Goal: Information Seeking & Learning: Learn about a topic

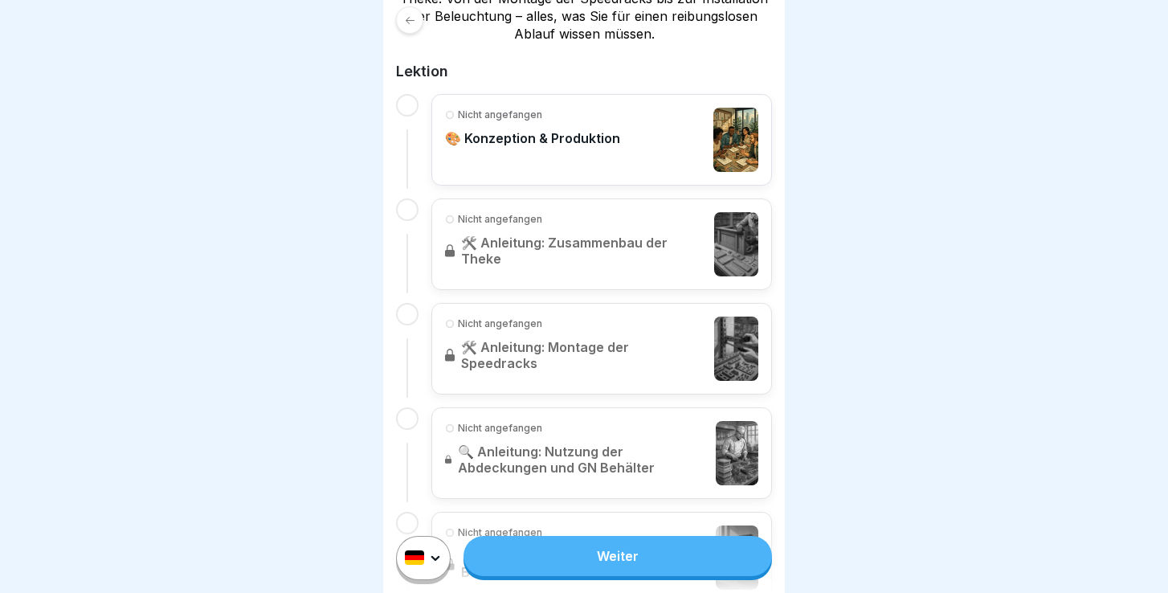
scroll to position [338, 0]
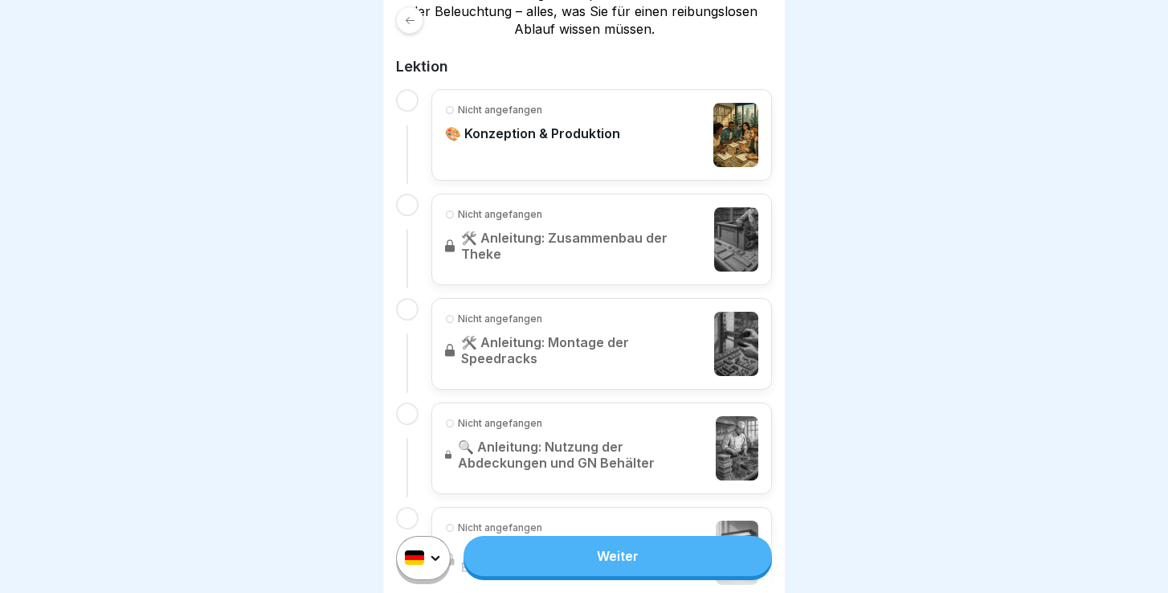
click at [600, 543] on link "Weiter" at bounding box center [618, 556] width 308 height 40
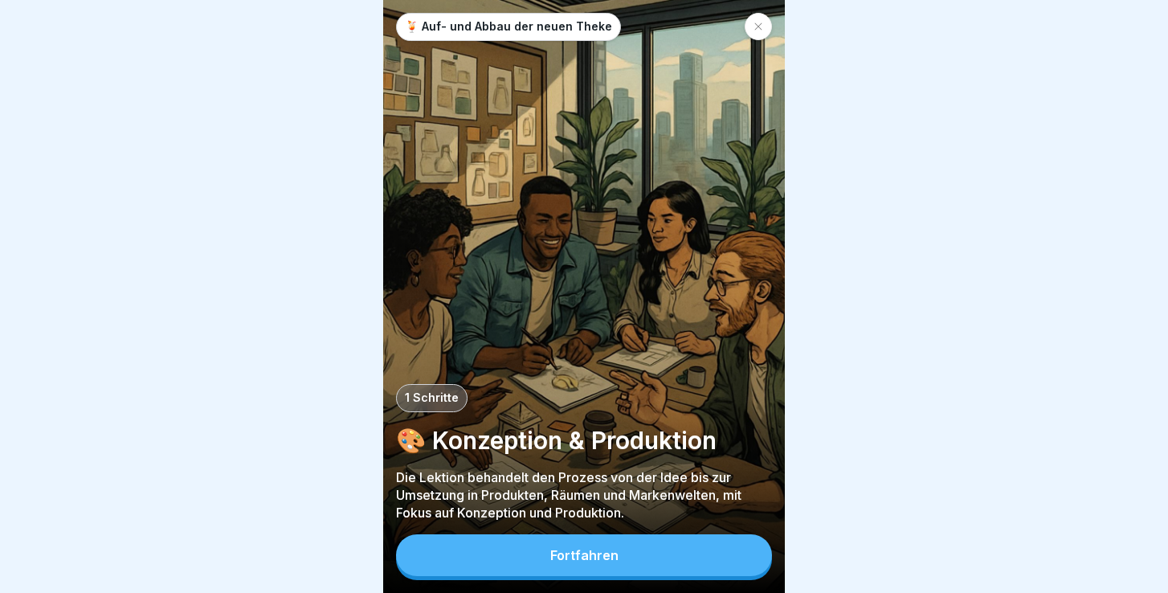
click at [574, 546] on button "Fortfahren" at bounding box center [584, 555] width 376 height 42
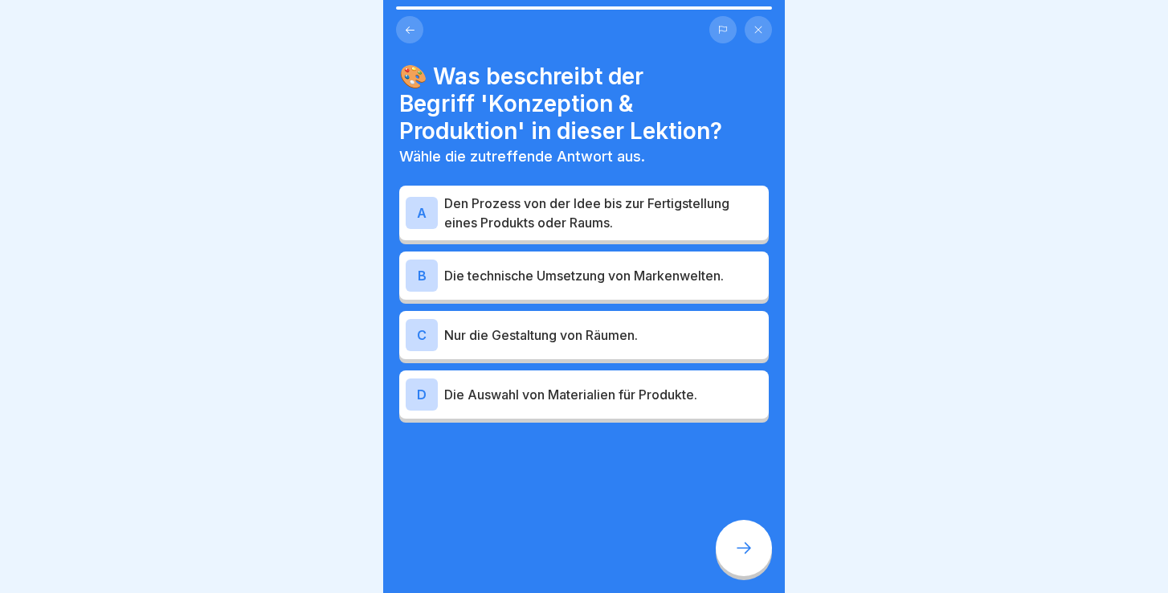
click at [595, 213] on p "Den Prozess von der Idee bis zur Fertigstellung eines Produkts oder Raums." at bounding box center [603, 213] width 318 height 39
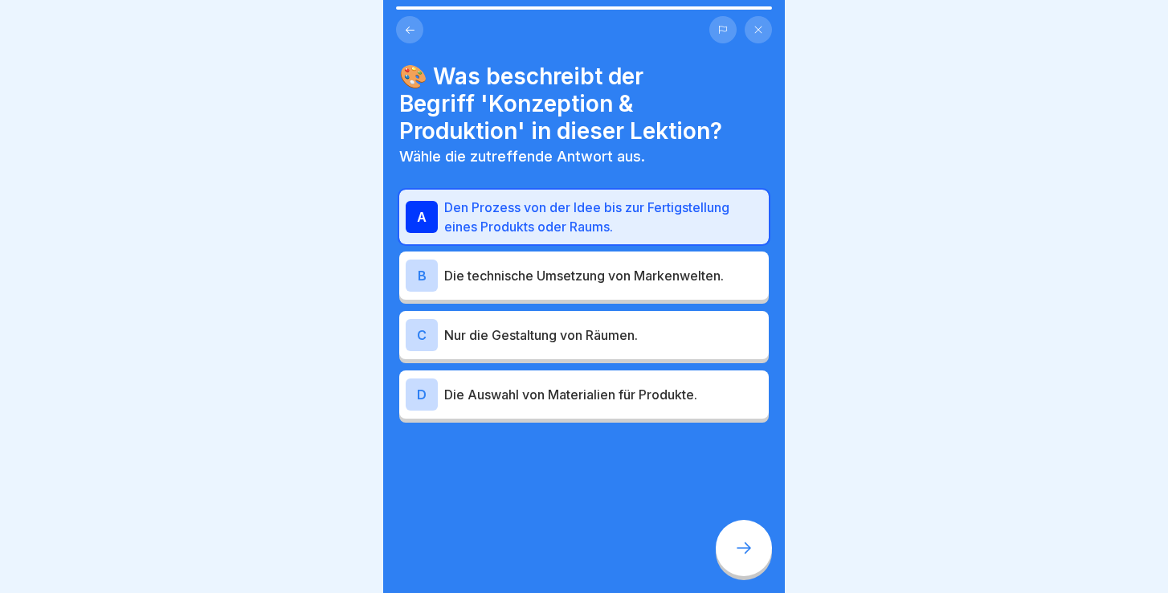
click at [754, 540] on div at bounding box center [744, 548] width 56 height 56
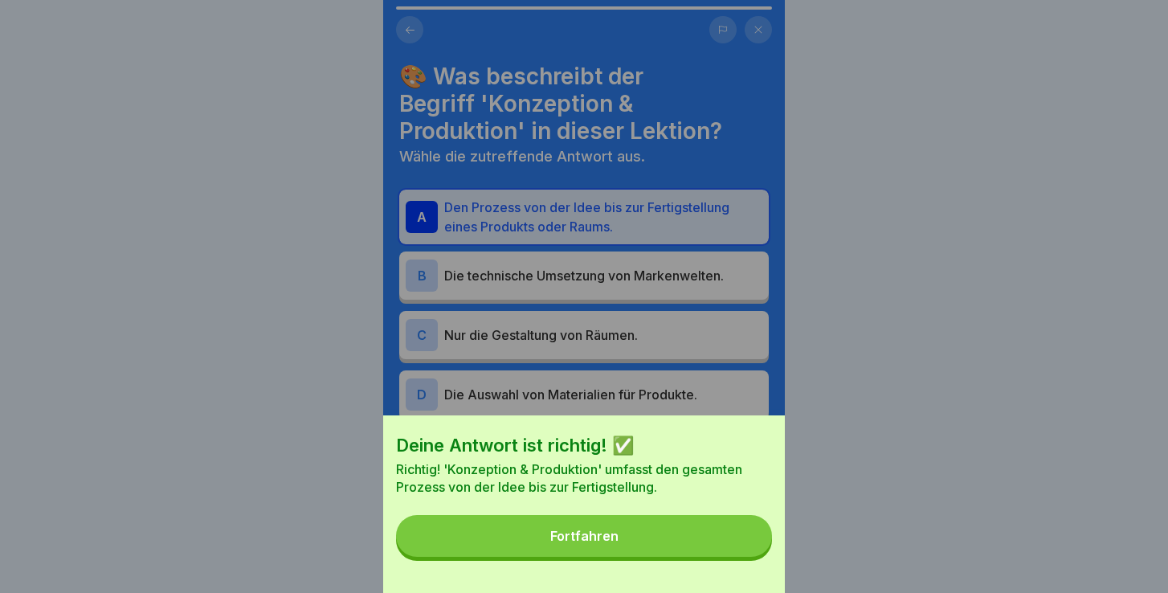
click at [570, 566] on div "Deine Antwort ist richtig! ✅ Richtig! 'Konzeption & Produktion' umfasst den ges…" at bounding box center [584, 504] width 402 height 178
click at [582, 538] on div "Fortfahren" at bounding box center [584, 536] width 68 height 14
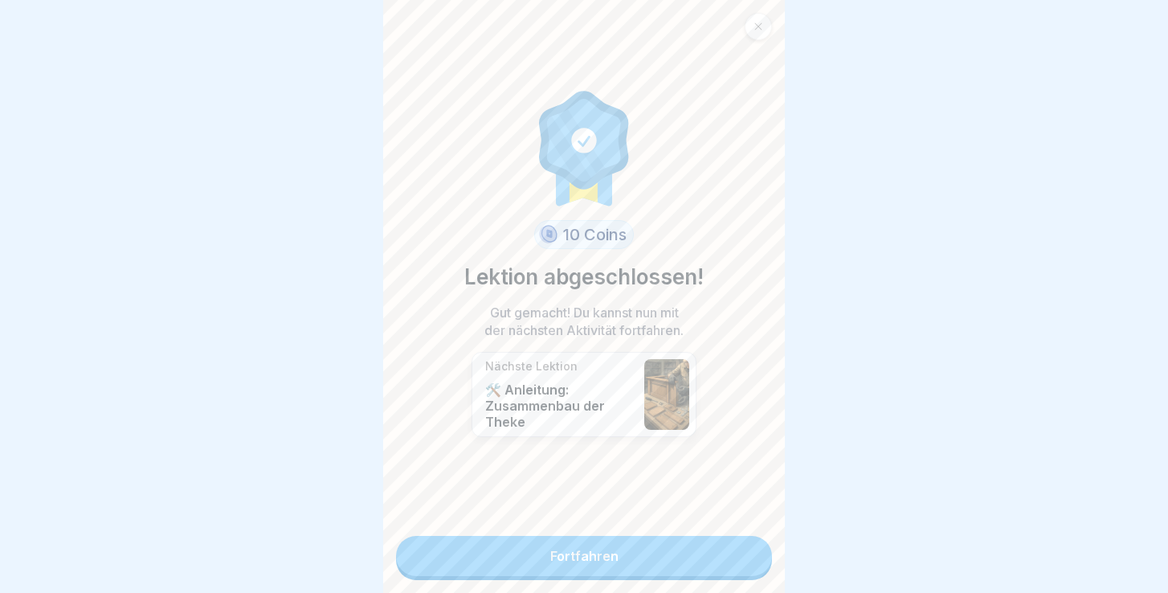
click at [555, 542] on link "Fortfahren" at bounding box center [584, 556] width 376 height 40
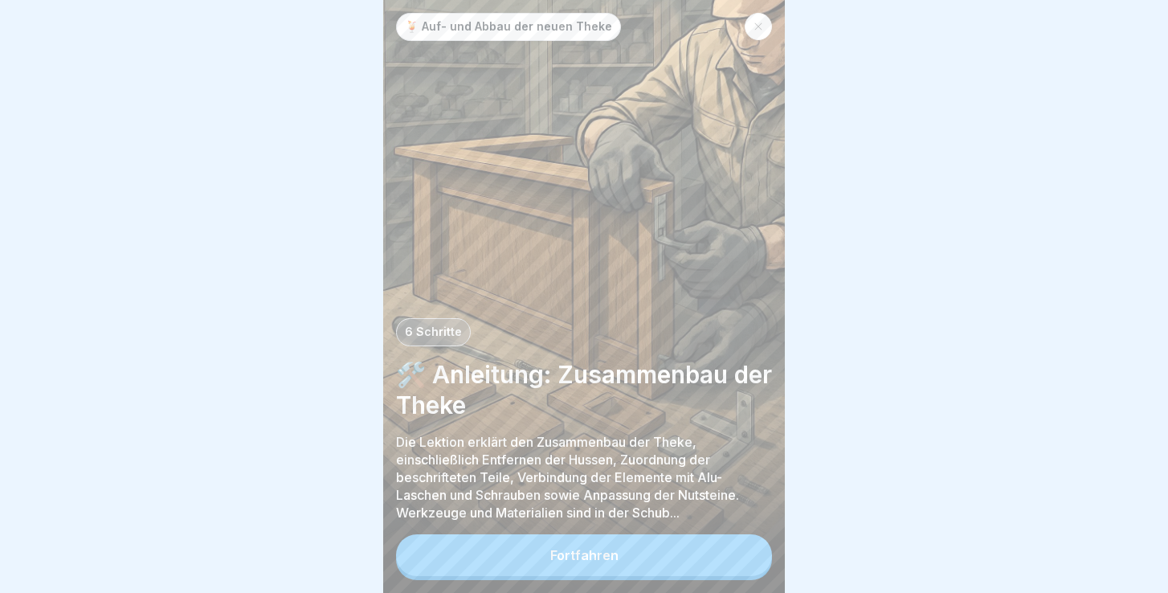
click at [595, 558] on div "Fortfahren" at bounding box center [584, 555] width 68 height 14
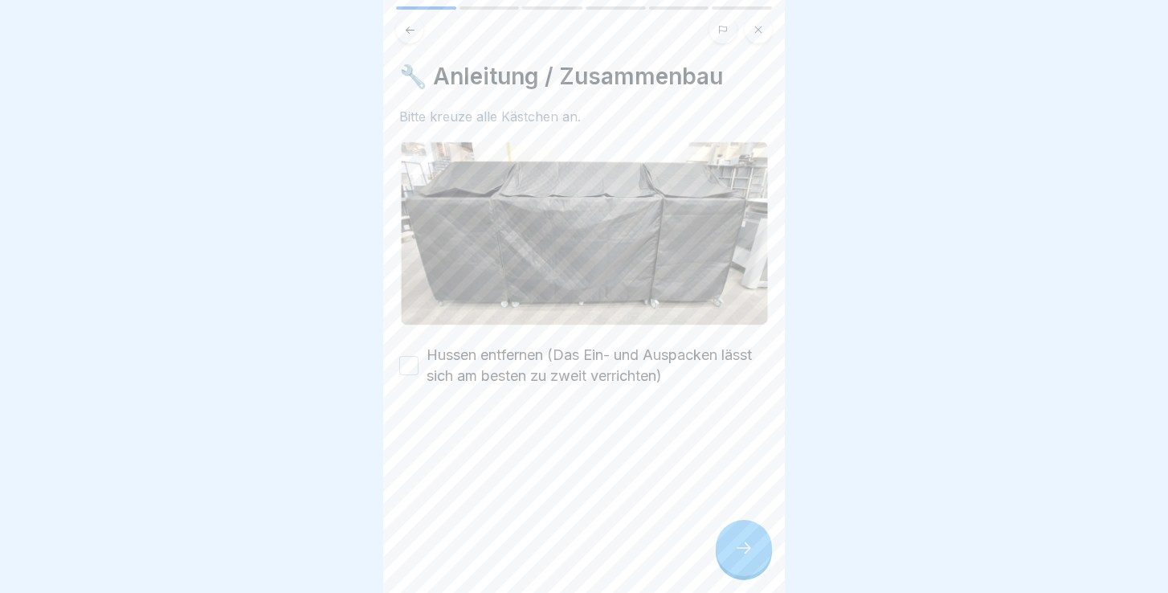
click at [531, 368] on label "Hussen entfernen (Das Ein- und Auspacken lässt sich am besten zu zweit verricht…" at bounding box center [598, 366] width 342 height 42
click at [419, 368] on button "Hussen entfernen (Das Ein- und Auspacken lässt sich am besten zu zweit verricht…" at bounding box center [408, 365] width 19 height 19
click at [757, 548] on div at bounding box center [744, 548] width 56 height 56
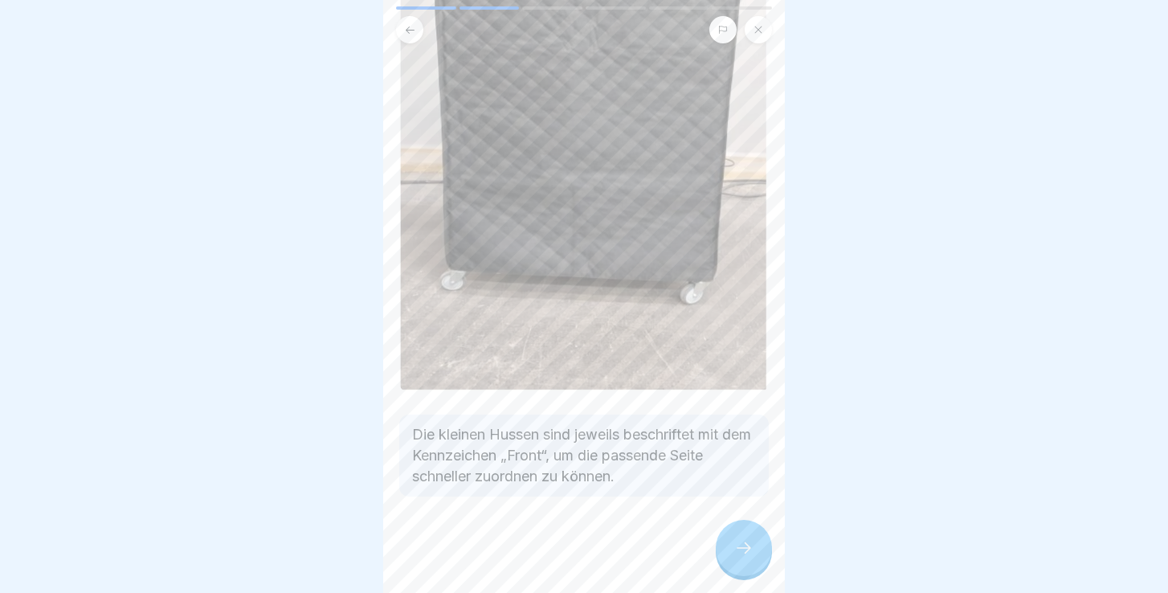
scroll to position [370, 0]
click at [746, 555] on icon at bounding box center [743, 547] width 19 height 19
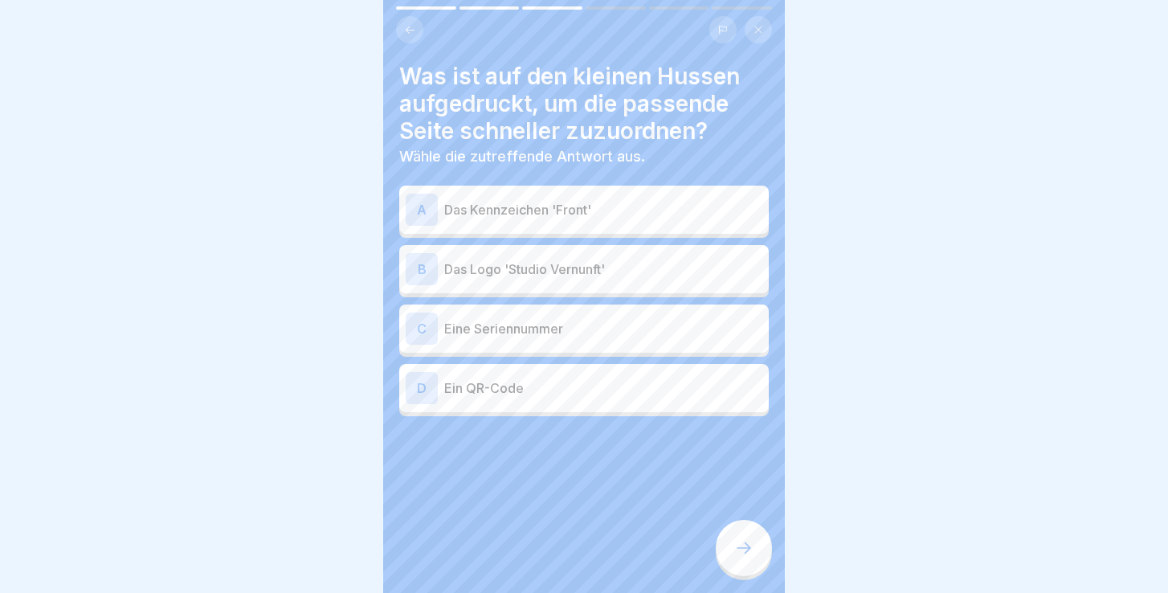
click at [565, 212] on p "Das Kennzeichen 'Front'" at bounding box center [603, 209] width 318 height 19
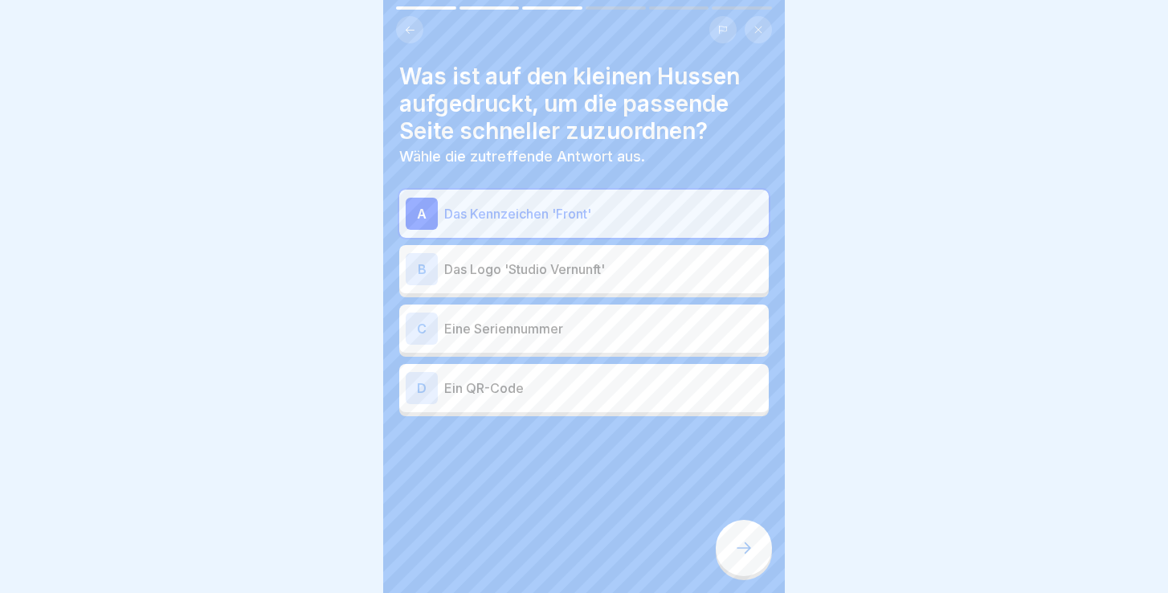
click at [743, 549] on icon at bounding box center [743, 547] width 19 height 19
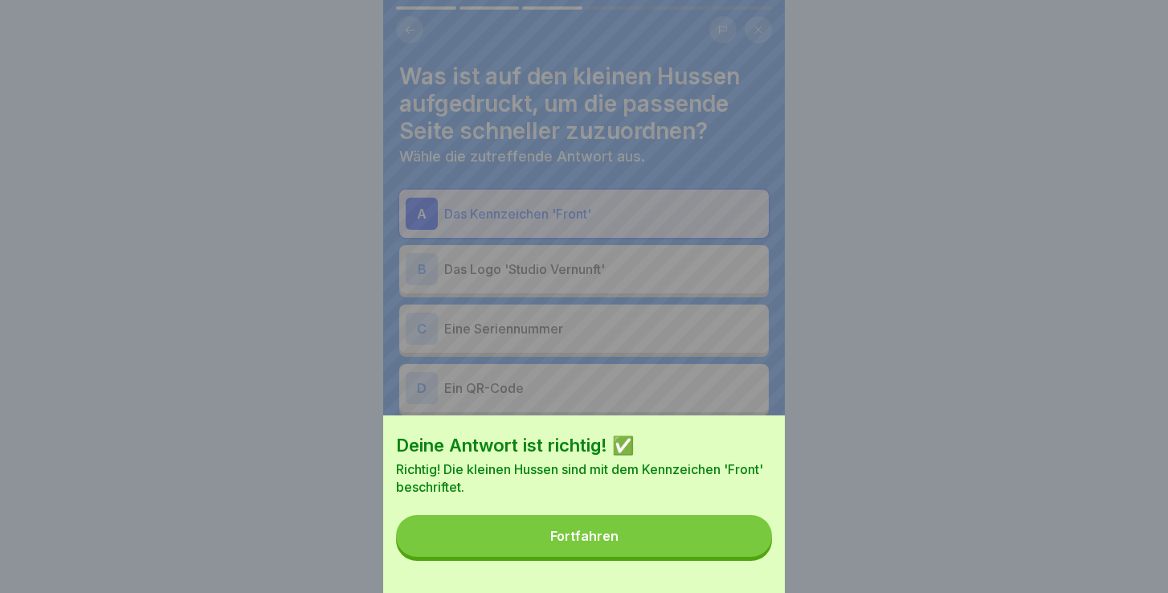
click at [690, 547] on button "Fortfahren" at bounding box center [584, 536] width 376 height 42
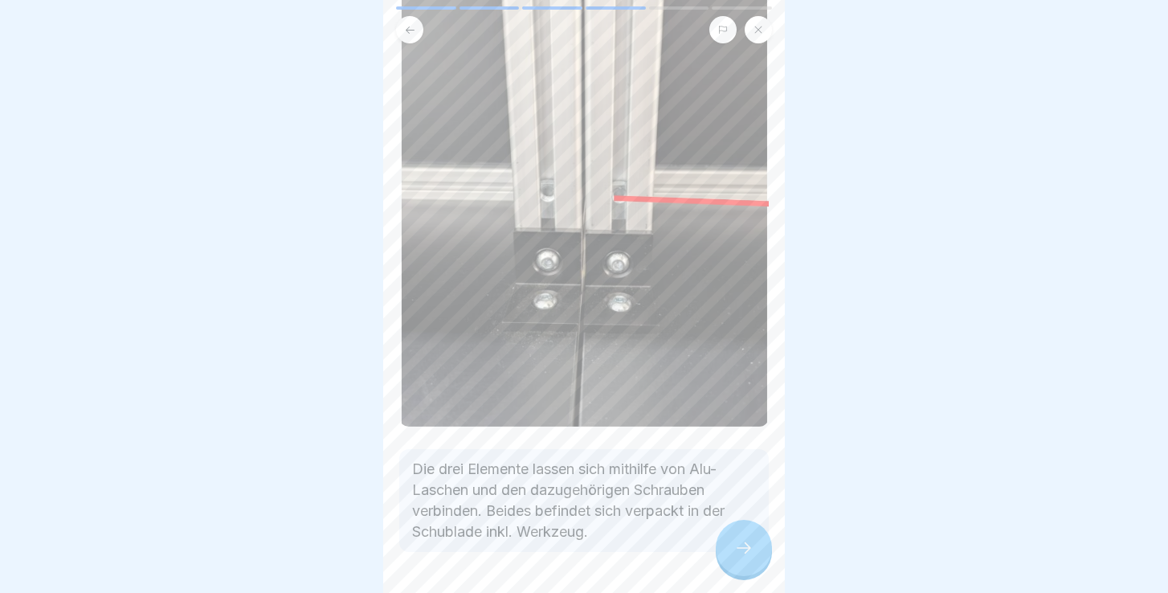
scroll to position [177, 0]
click at [744, 549] on icon at bounding box center [743, 547] width 19 height 19
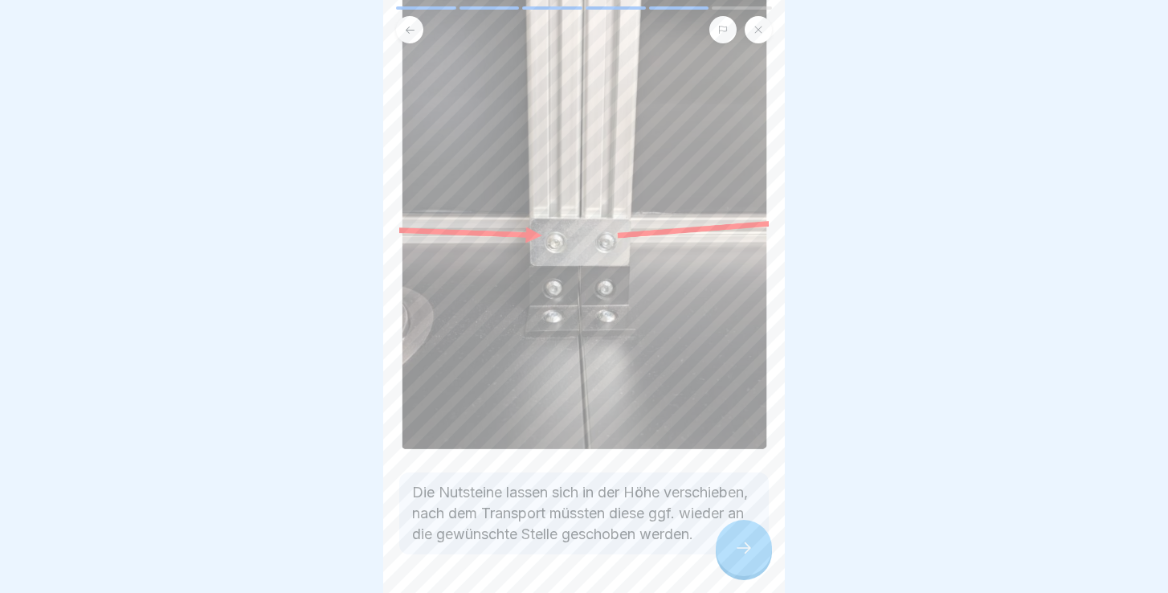
scroll to position [171, 0]
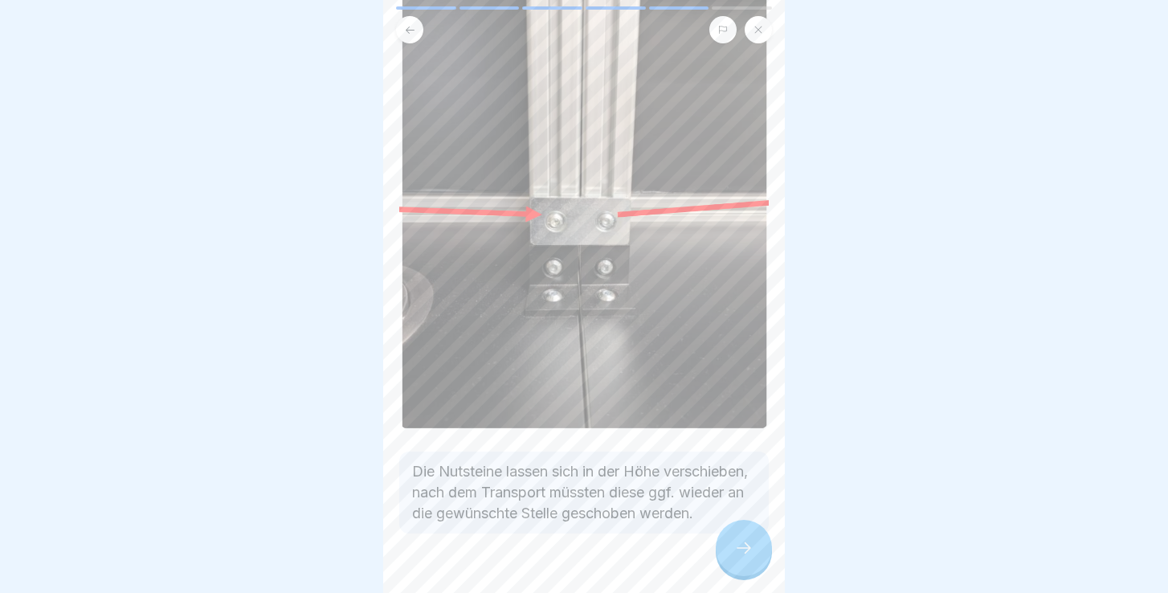
click at [739, 559] on div at bounding box center [744, 548] width 56 height 56
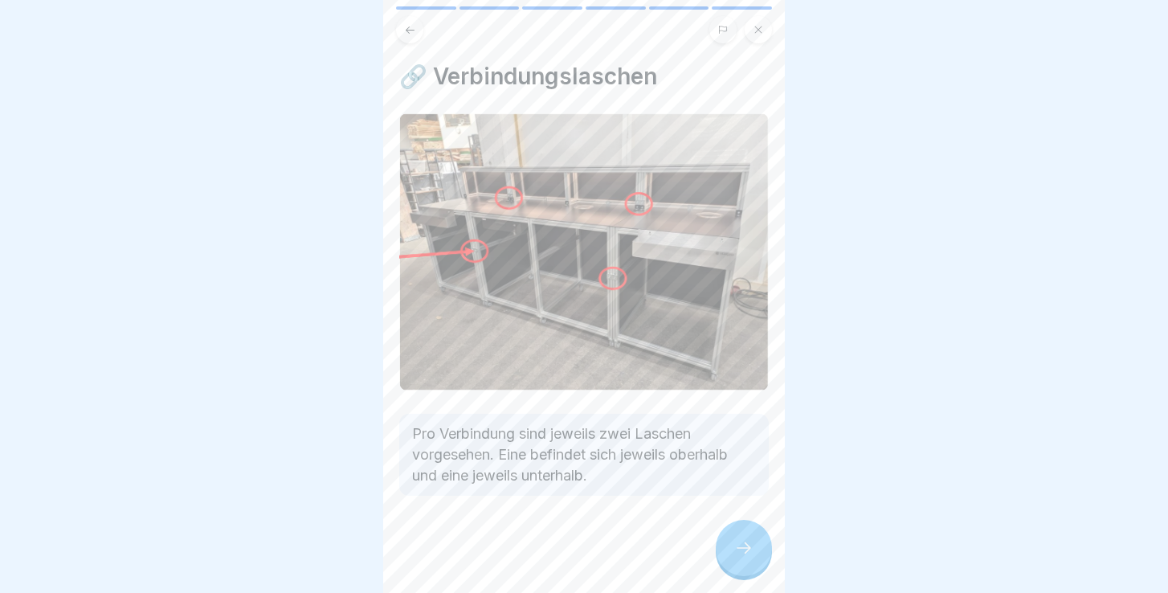
click at [739, 559] on div at bounding box center [744, 548] width 56 height 56
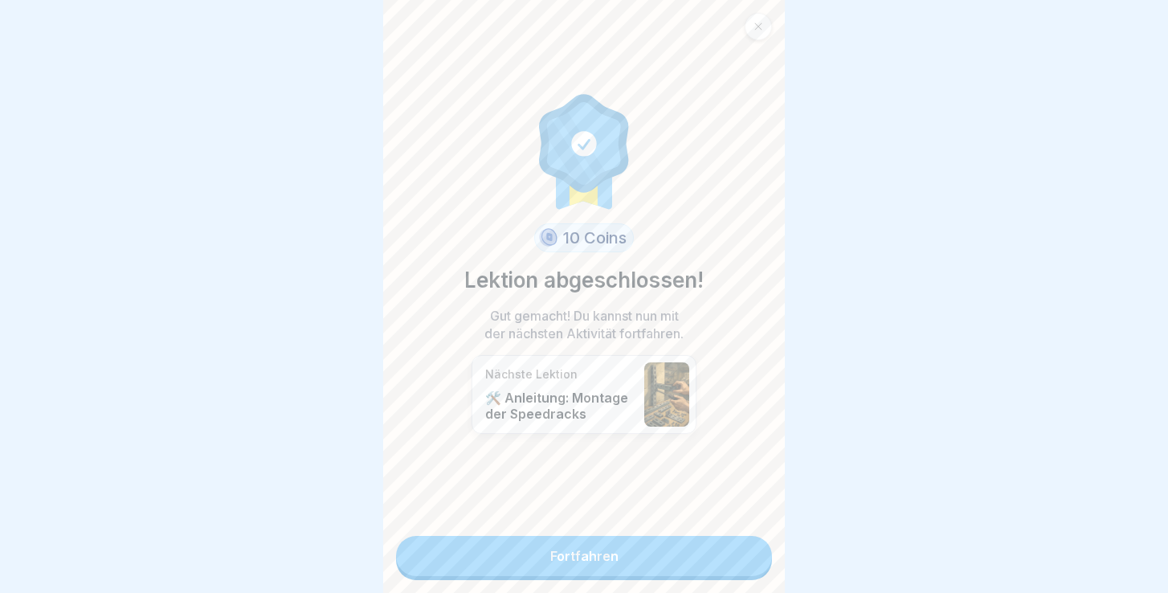
click at [630, 552] on link "Fortfahren" at bounding box center [584, 556] width 376 height 40
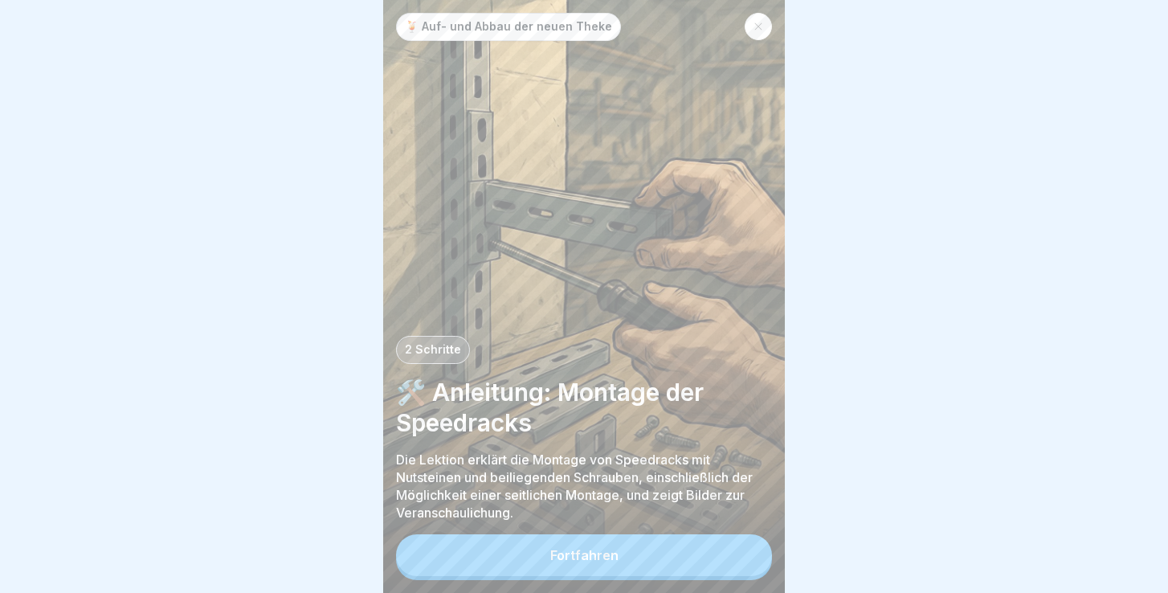
click at [572, 547] on button "Fortfahren" at bounding box center [584, 555] width 376 height 42
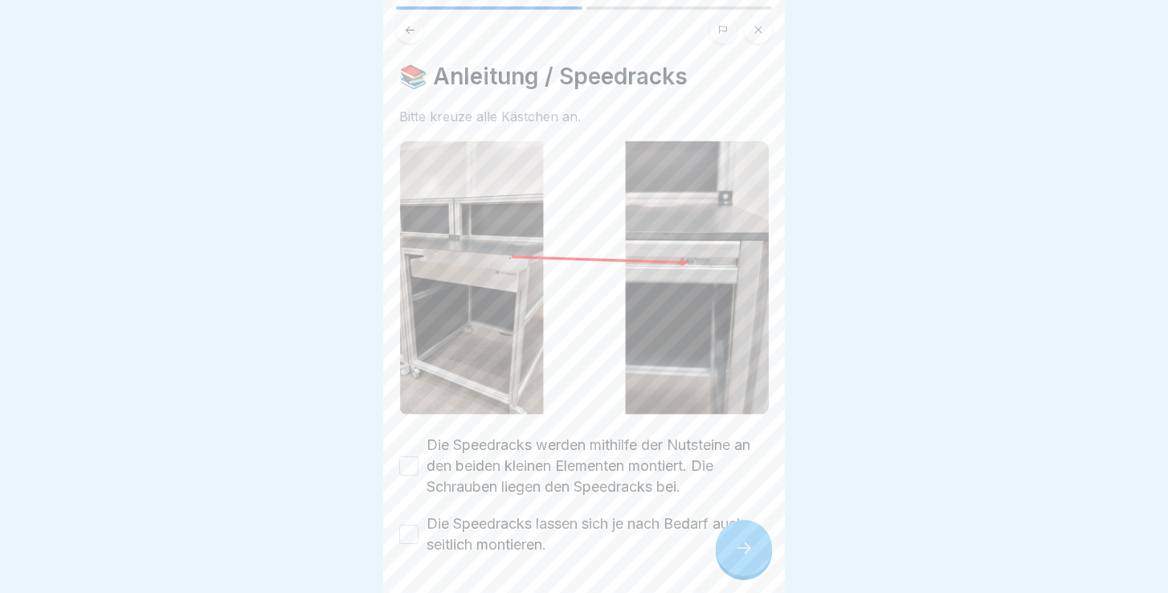
click at [413, 460] on button "Die Speedracks werden mithilfe der Nutsteine an den beiden kleinen Elementen mo…" at bounding box center [408, 465] width 19 height 19
click at [417, 522] on div "Die Speedracks lassen sich je nach Bedarf auch seitlich montieren." at bounding box center [584, 534] width 370 height 42
click at [413, 533] on button "Die Speedracks lassen sich je nach Bedarf auch seitlich montieren." at bounding box center [408, 534] width 19 height 19
click at [744, 545] on icon at bounding box center [743, 547] width 19 height 19
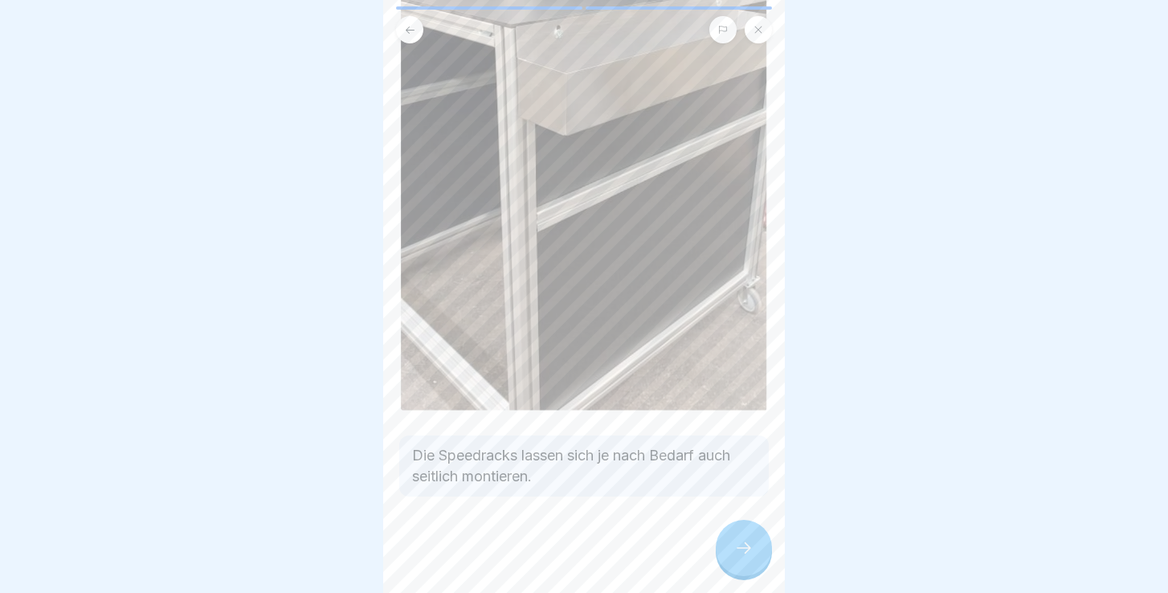
scroll to position [402, 0]
click at [753, 541] on div at bounding box center [744, 548] width 56 height 56
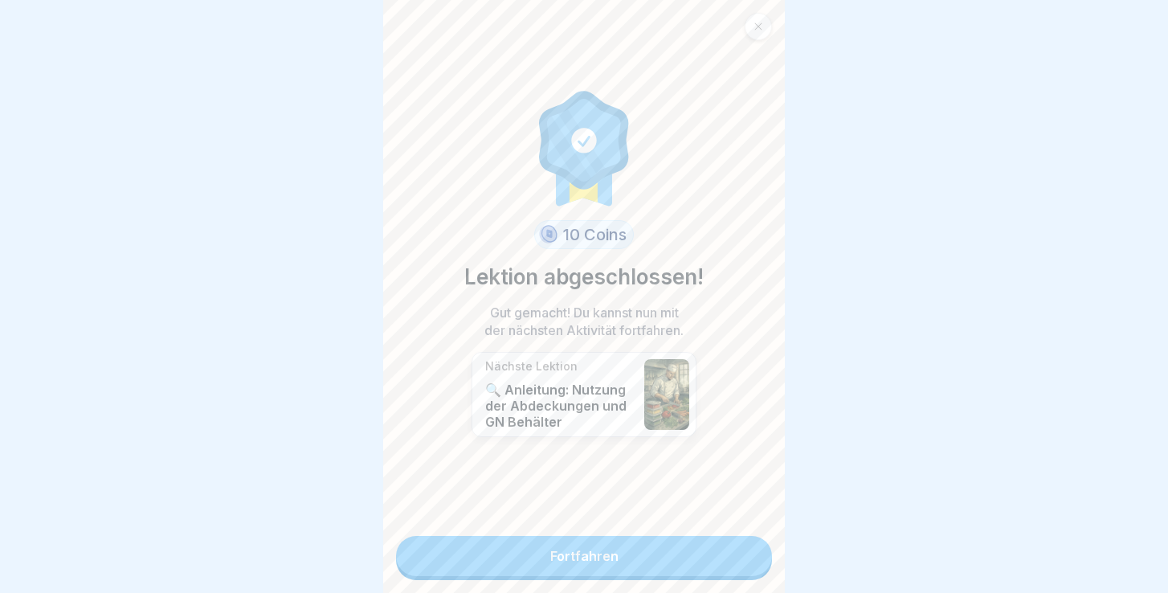
click at [594, 546] on link "Fortfahren" at bounding box center [584, 556] width 376 height 40
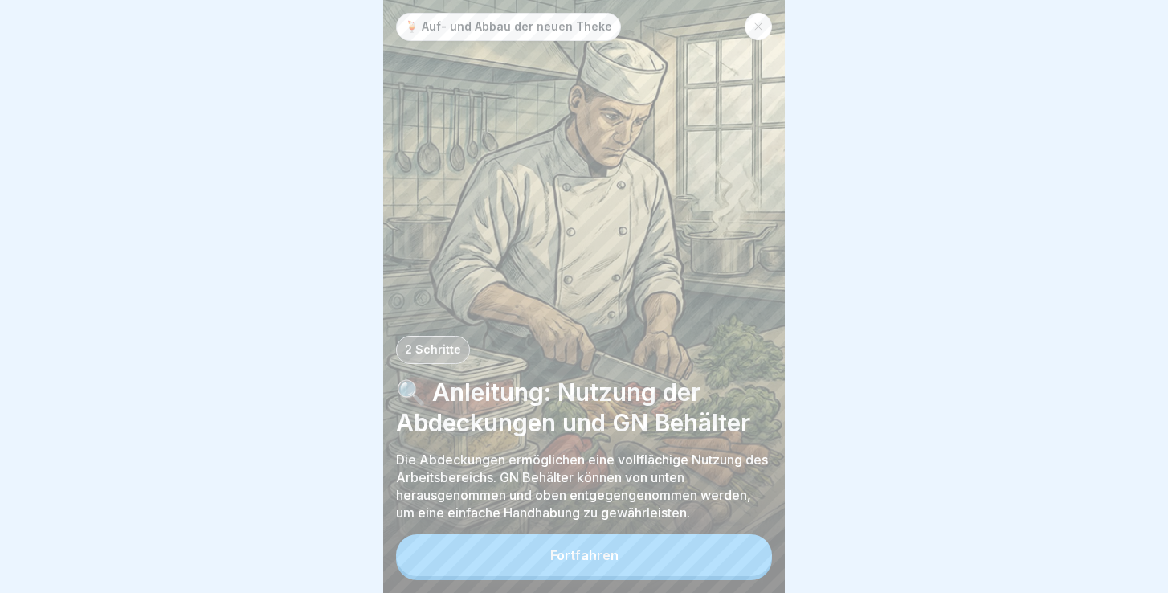
click at [572, 562] on div "Fortfahren" at bounding box center [584, 555] width 68 height 14
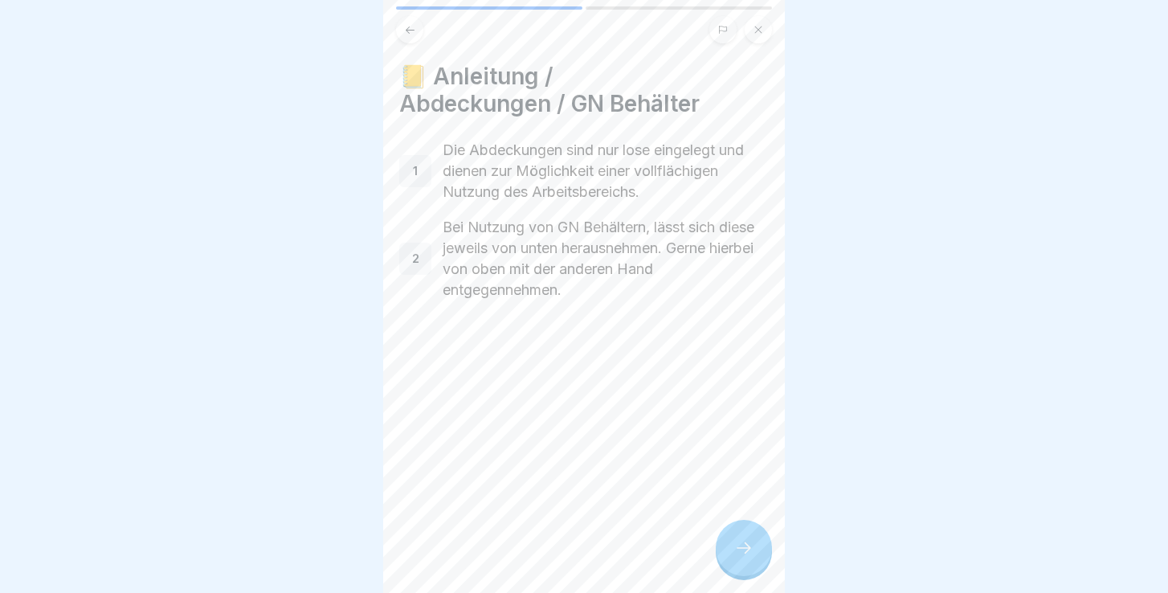
click at [747, 549] on icon at bounding box center [743, 547] width 19 height 19
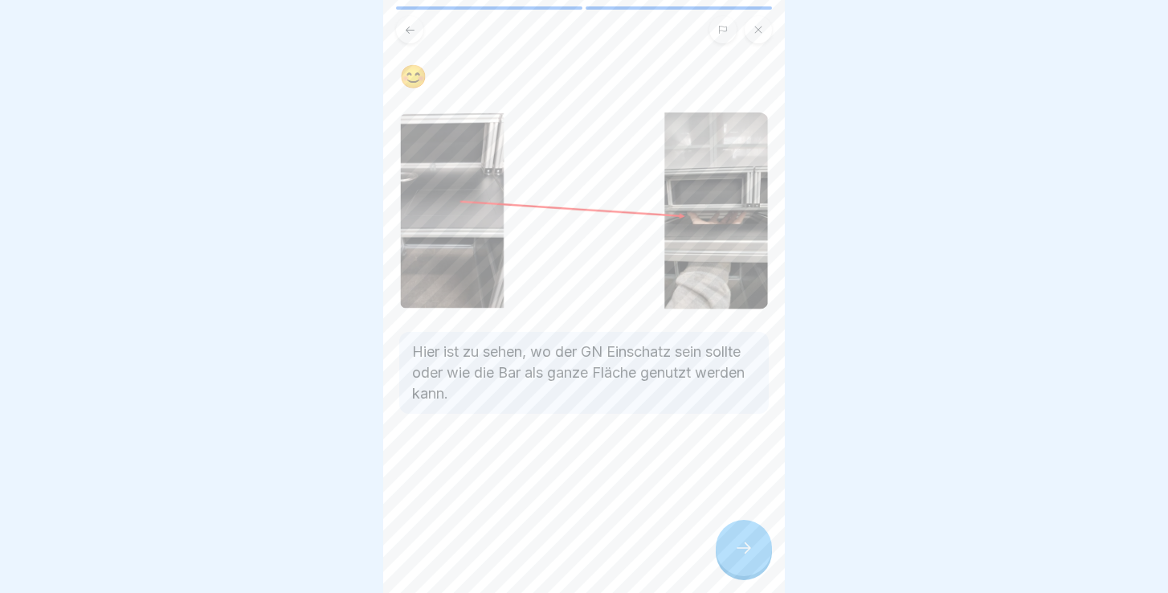
click at [747, 549] on icon at bounding box center [743, 547] width 19 height 19
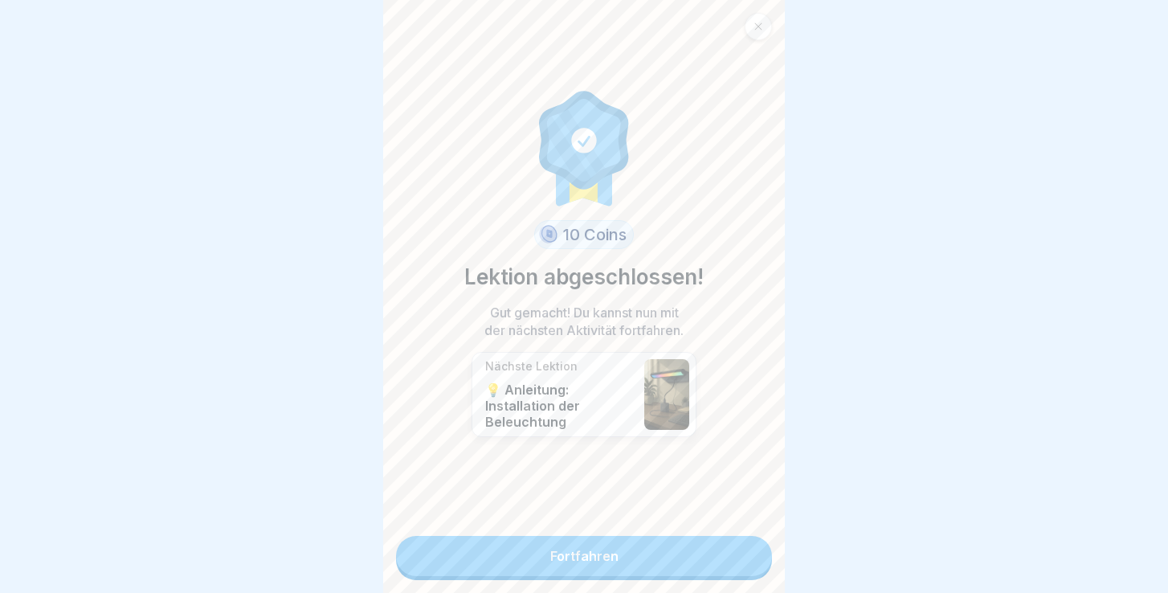
click at [747, 549] on link "Fortfahren" at bounding box center [584, 556] width 376 height 40
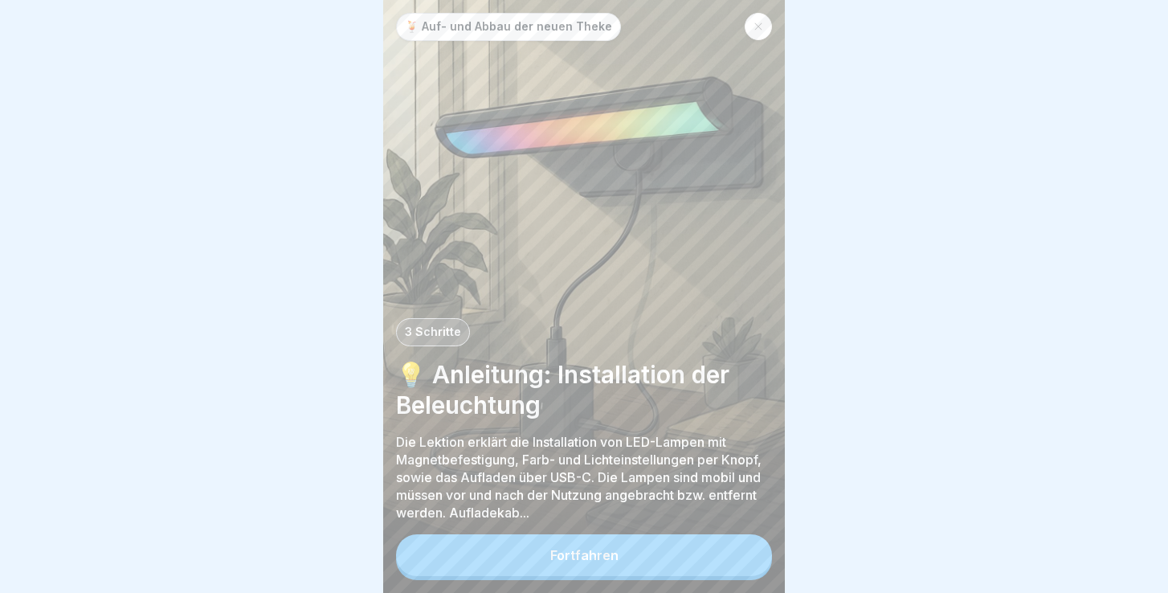
click at [648, 556] on button "Fortfahren" at bounding box center [584, 555] width 376 height 42
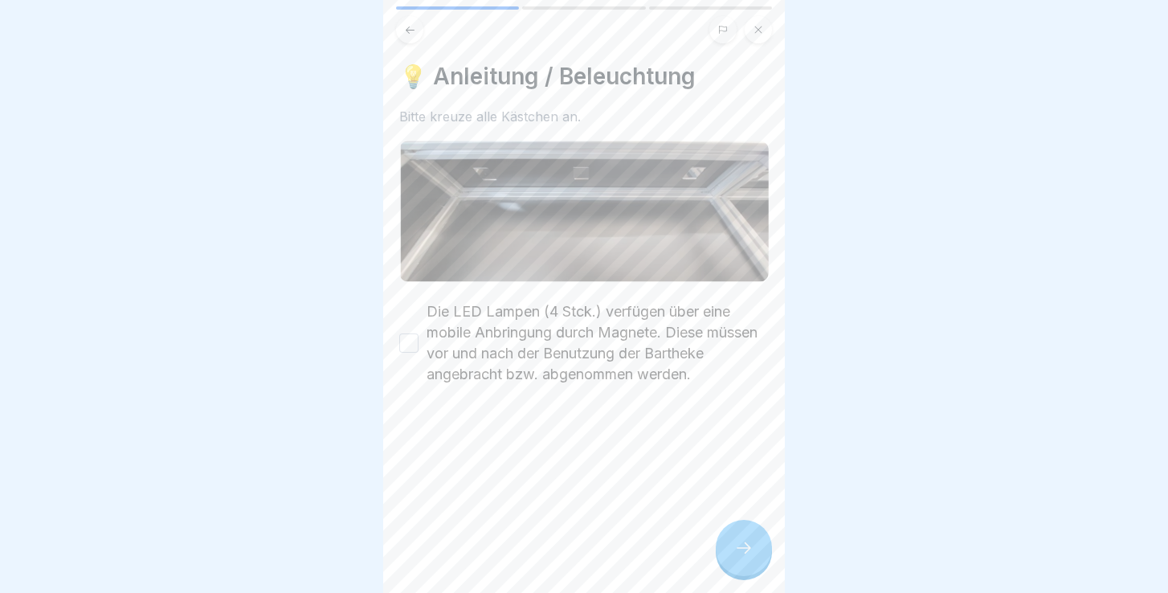
click at [416, 337] on button "Die LED Lampen (4 Stck.) verfügen über eine mobile Anbringung durch Magnete. Di…" at bounding box center [408, 342] width 19 height 19
click at [756, 541] on div at bounding box center [744, 548] width 56 height 56
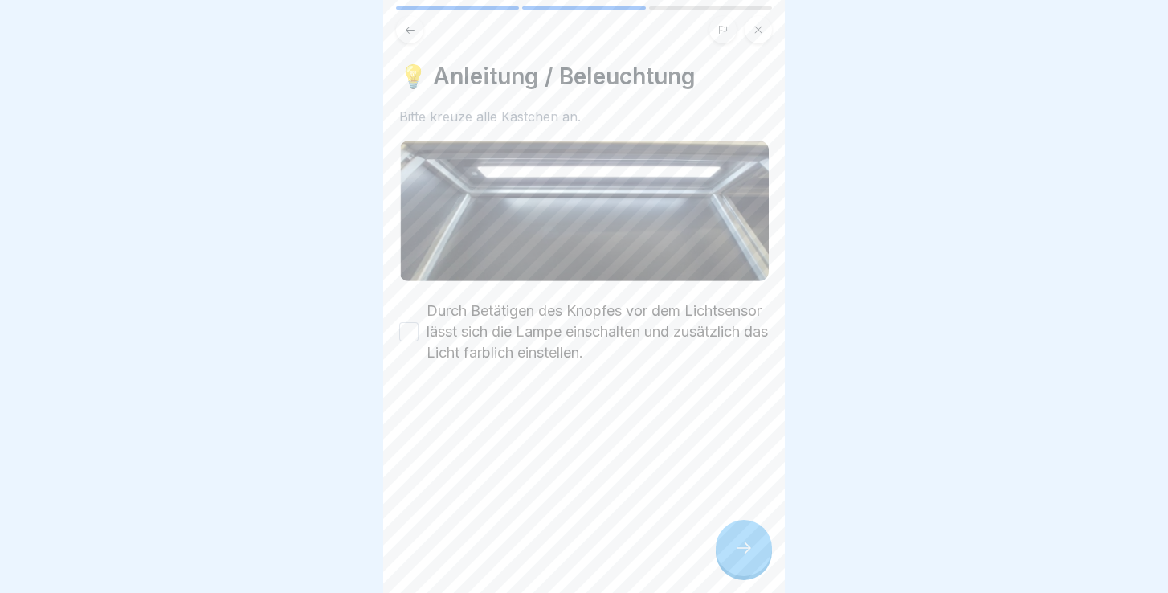
click at [652, 321] on label "Durch Betätigen des Knopfes vor dem Lichtsensor lässt sich die Lampe einschalte…" at bounding box center [598, 331] width 342 height 63
click at [419, 322] on button "Durch Betätigen des Knopfes vor dem Lichtsensor lässt sich die Lampe einschalte…" at bounding box center [408, 331] width 19 height 19
click at [742, 555] on icon at bounding box center [743, 547] width 19 height 19
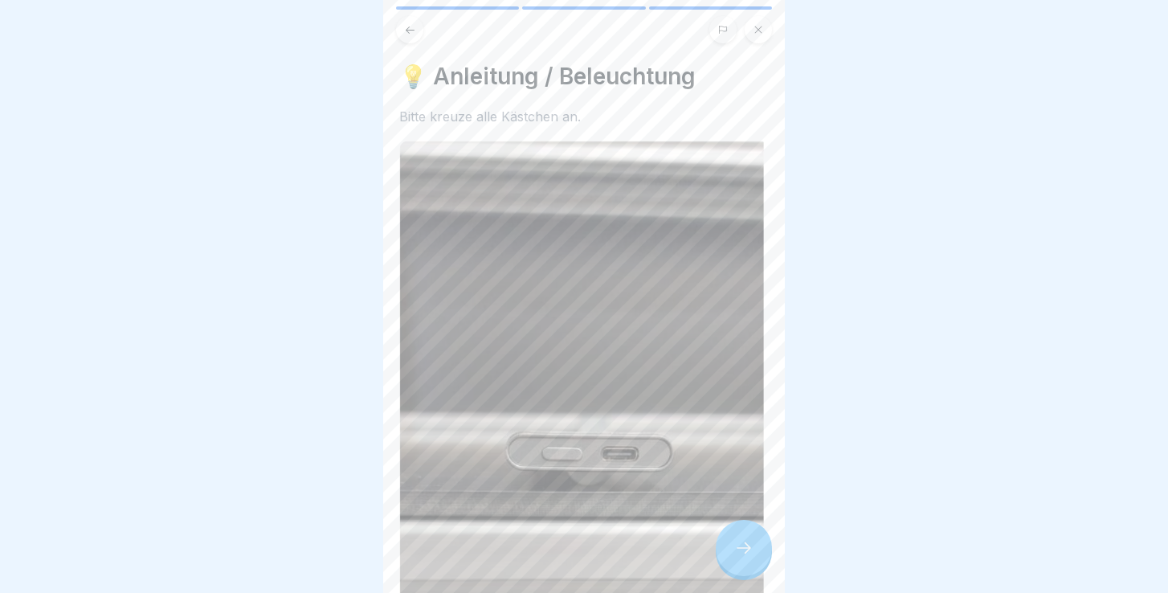
click at [742, 555] on icon at bounding box center [743, 547] width 19 height 19
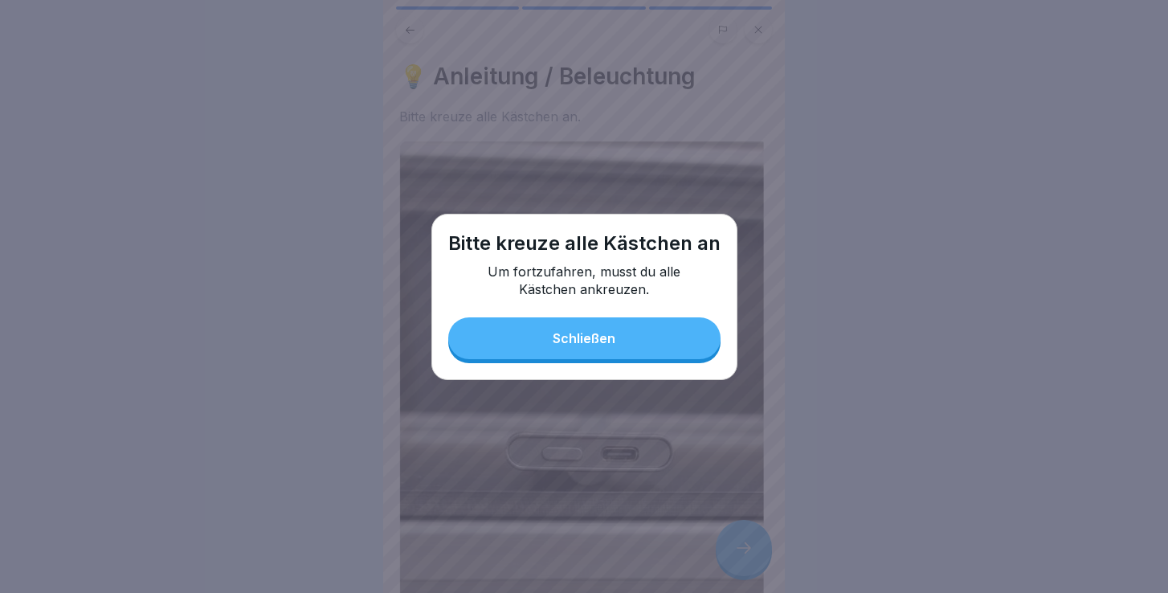
click at [634, 329] on button "Schließen" at bounding box center [584, 338] width 272 height 42
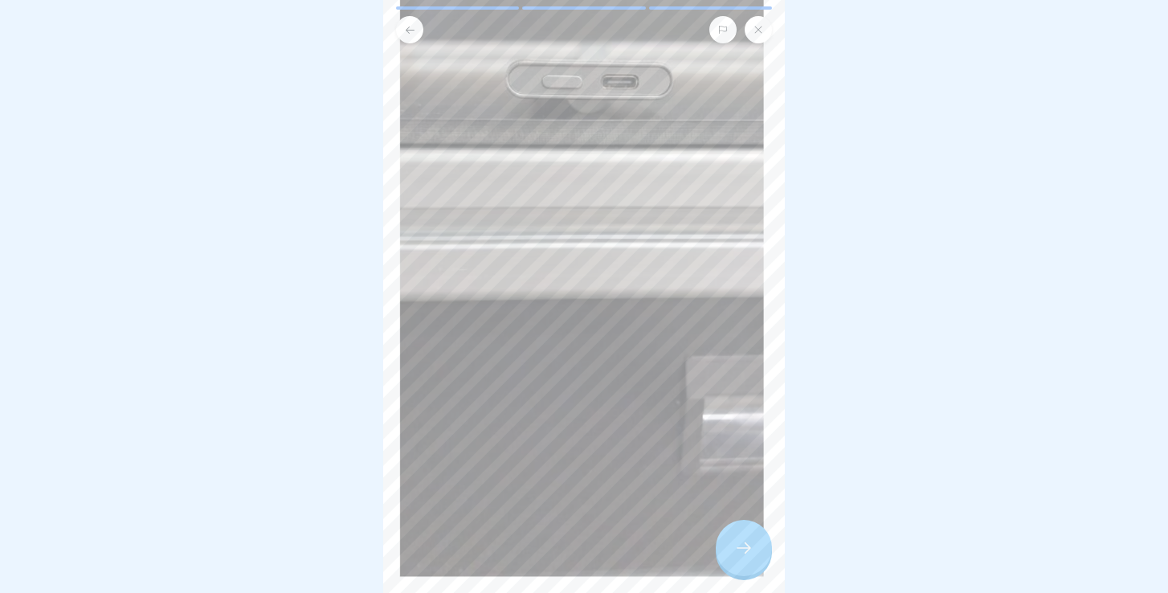
scroll to position [533, 0]
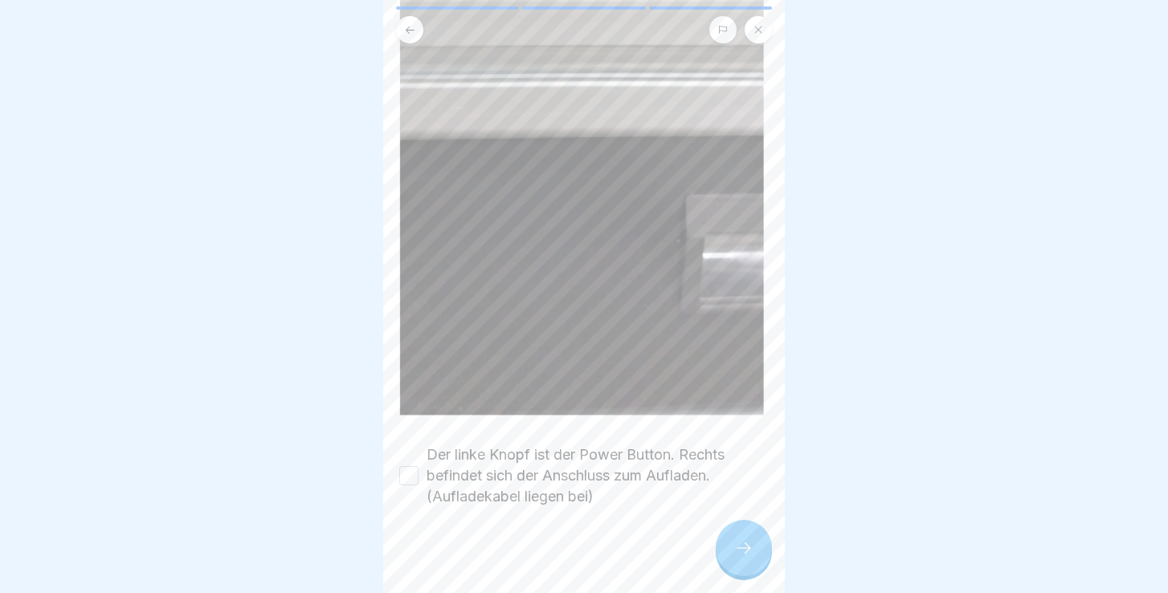
click at [410, 482] on button "Der linke Knopf ist der Power Button. Rechts befindet sich der Anschluss zum Au…" at bounding box center [408, 475] width 19 height 19
click at [738, 544] on icon at bounding box center [743, 547] width 19 height 19
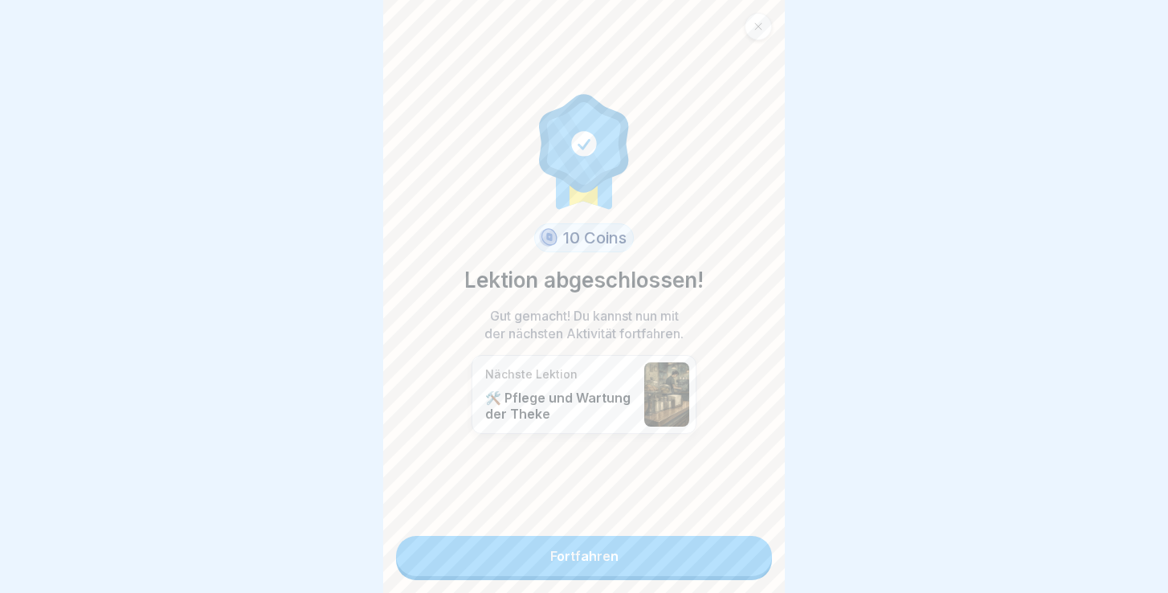
click at [677, 558] on link "Fortfahren" at bounding box center [584, 556] width 376 height 40
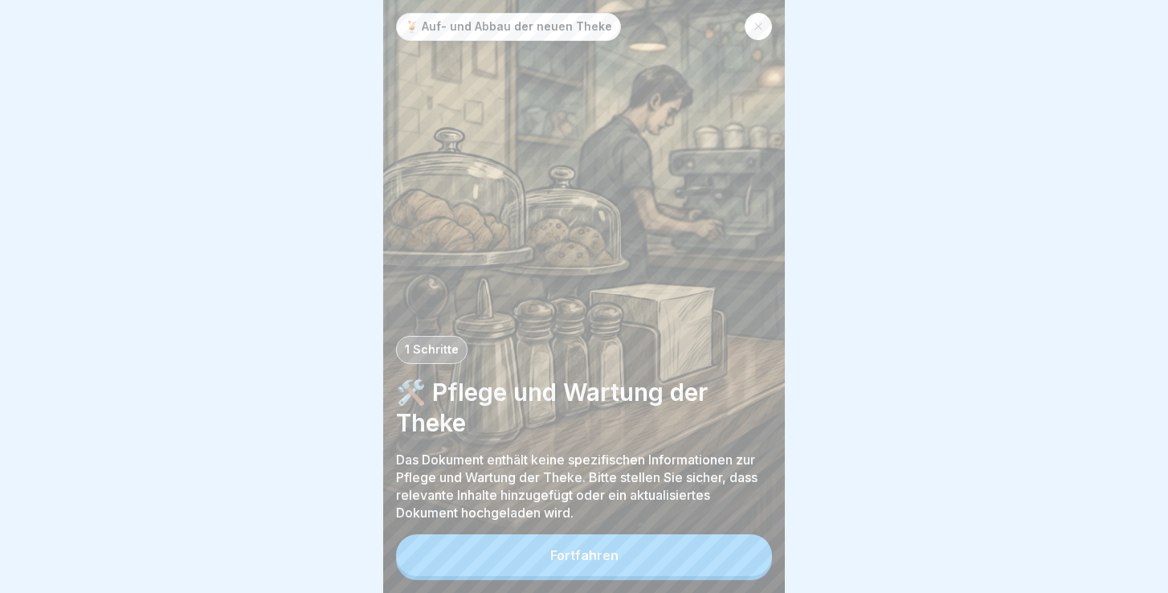
click at [677, 558] on button "Fortfahren" at bounding box center [584, 555] width 376 height 42
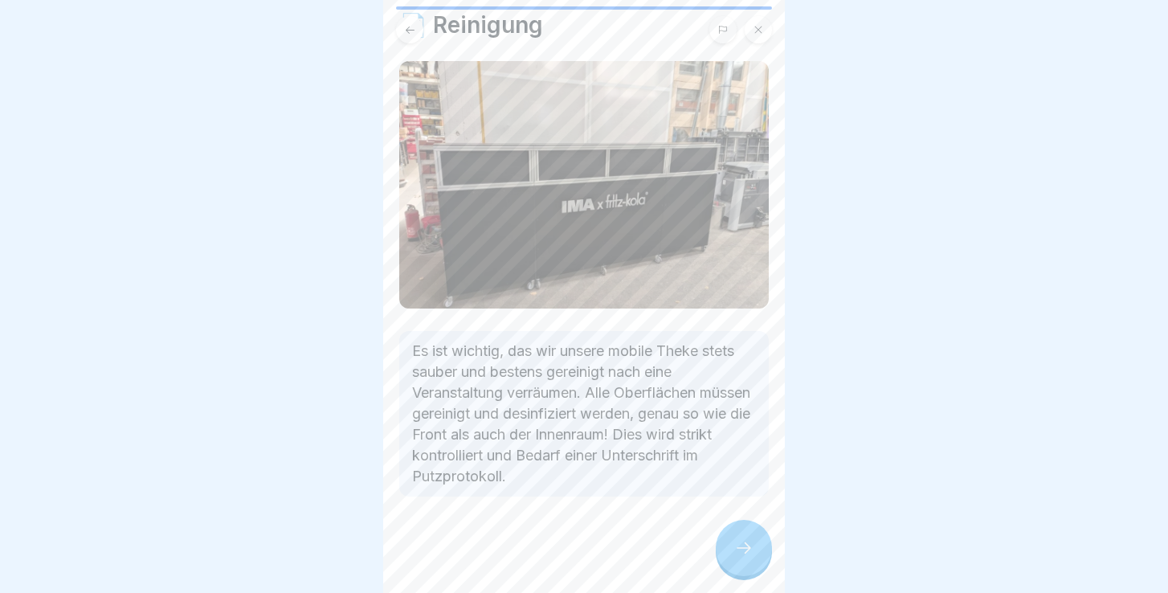
scroll to position [51, 0]
click at [737, 535] on div at bounding box center [744, 548] width 56 height 56
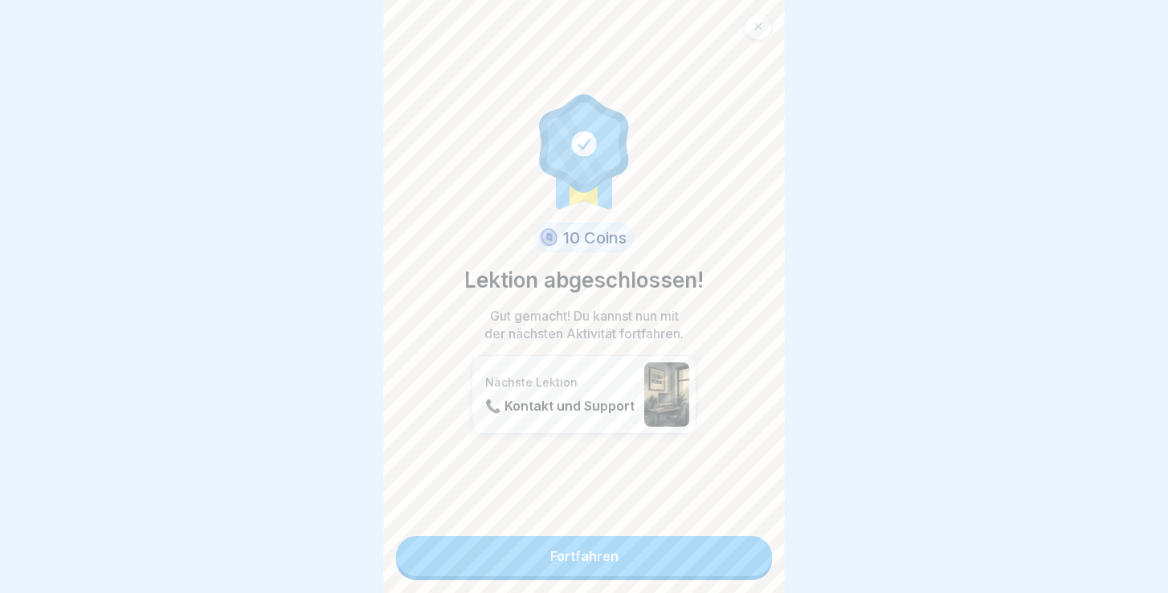
click at [660, 544] on link "Fortfahren" at bounding box center [584, 556] width 376 height 40
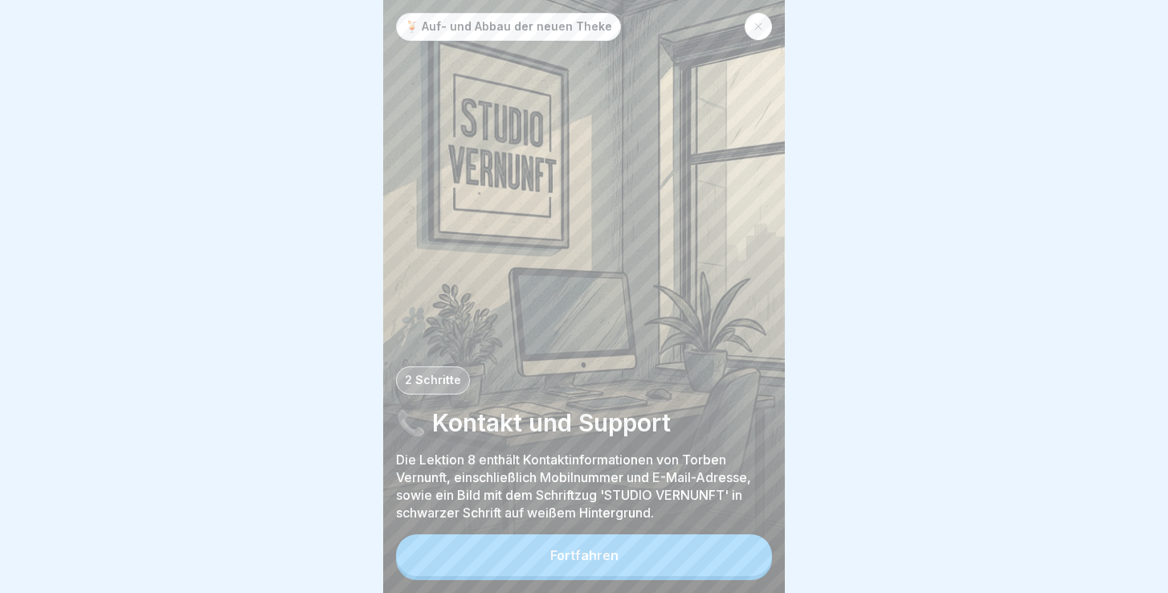
click at [561, 542] on button "Fortfahren" at bounding box center [584, 555] width 376 height 42
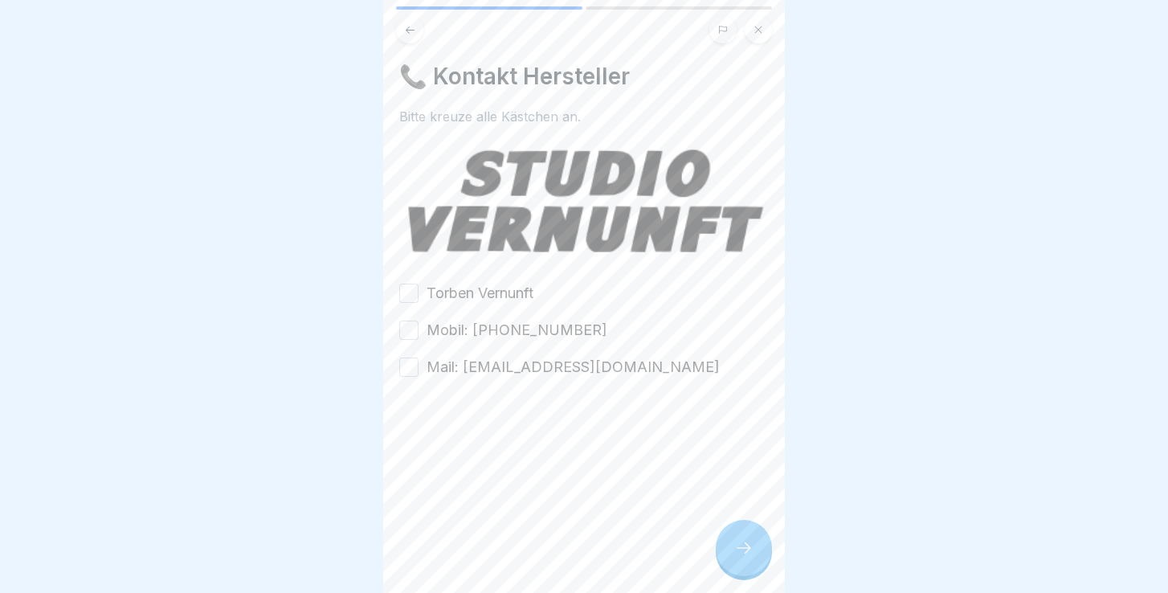
click at [412, 293] on button "Torben Vernunft" at bounding box center [408, 293] width 19 height 19
click at [415, 325] on button "Mobil: [PHONE_NUMBER]" at bounding box center [408, 330] width 19 height 19
click at [404, 362] on button "Mail: [EMAIL_ADDRESS][DOMAIN_NAME]" at bounding box center [408, 366] width 19 height 19
click at [761, 545] on div at bounding box center [744, 548] width 56 height 56
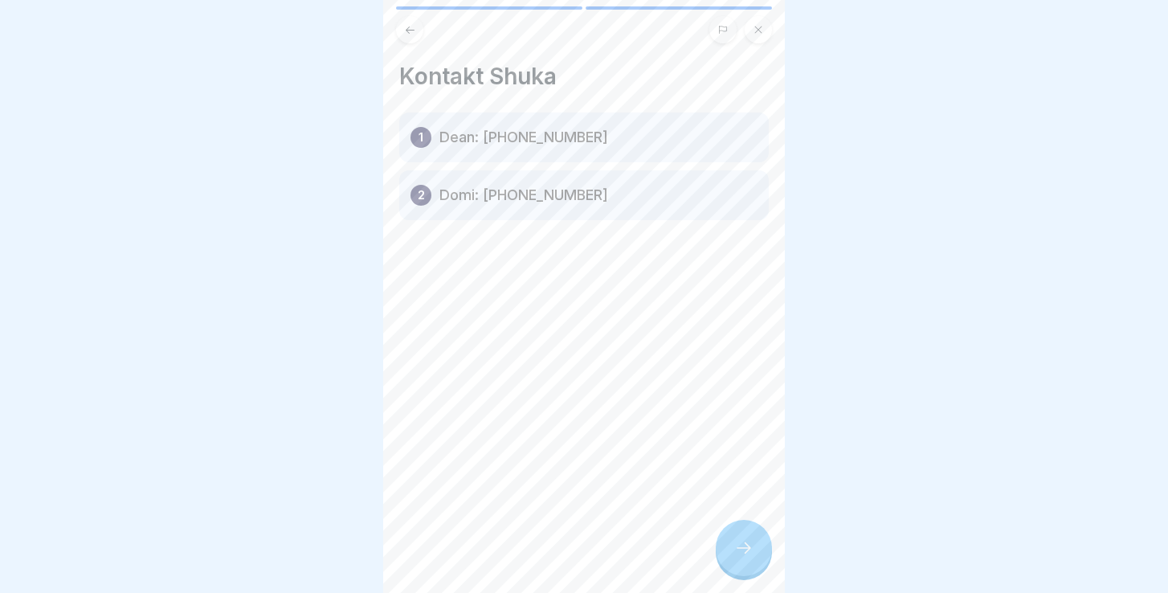
click at [744, 550] on icon at bounding box center [743, 547] width 19 height 19
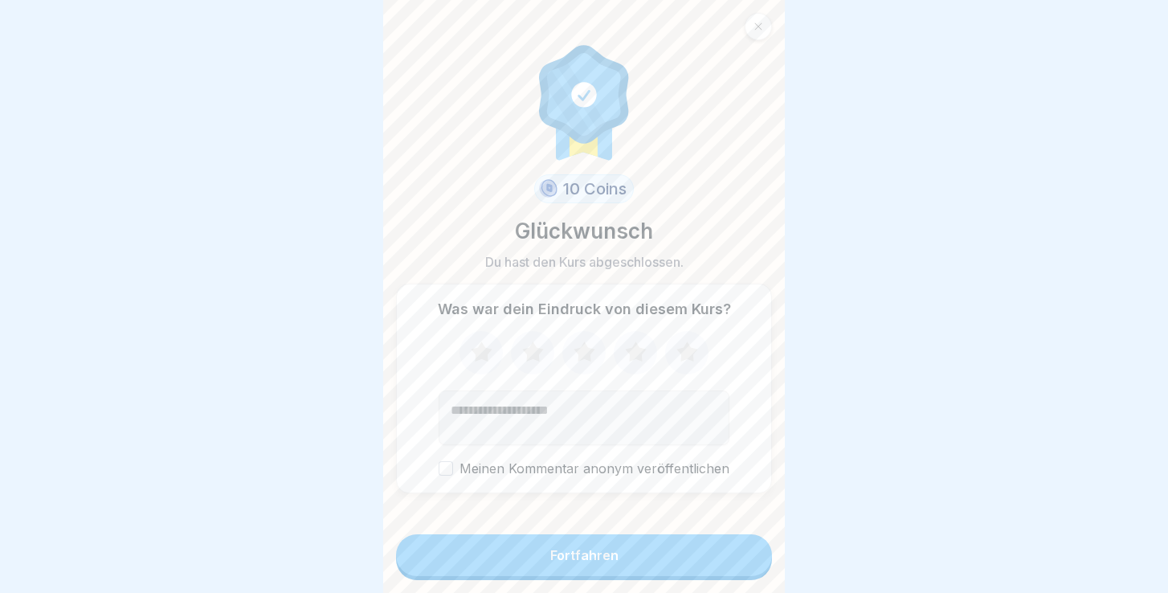
click at [646, 556] on button "Fortfahren" at bounding box center [584, 555] width 376 height 42
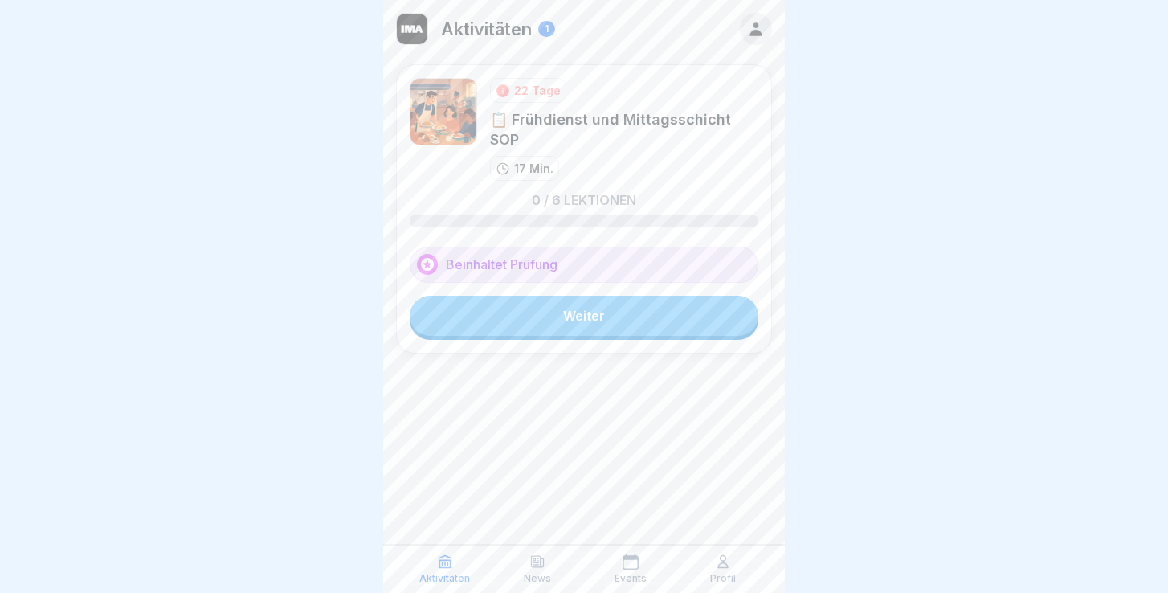
click at [552, 296] on link "Weiter" at bounding box center [584, 316] width 349 height 40
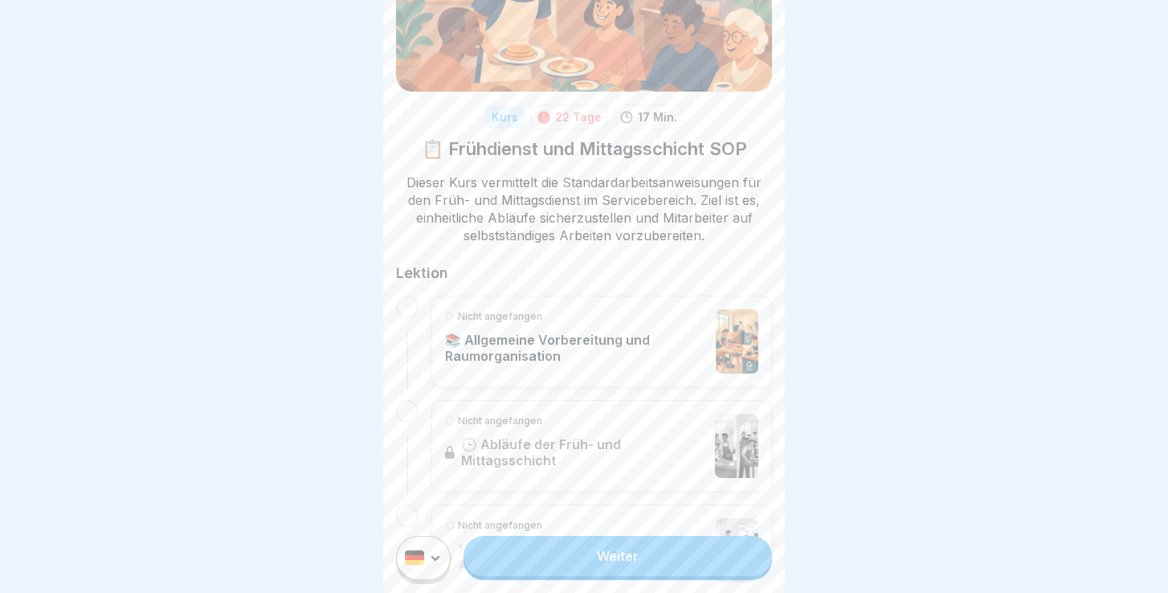
scroll to position [137, 0]
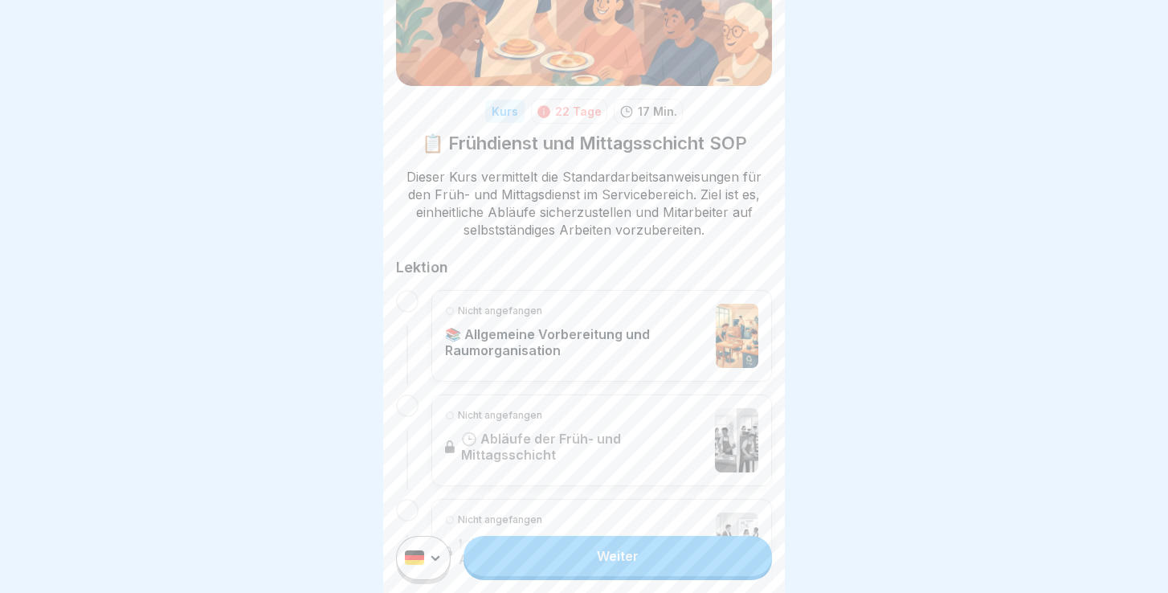
click at [409, 306] on div at bounding box center [407, 301] width 22 height 22
click at [410, 298] on div at bounding box center [407, 301] width 22 height 22
click at [631, 550] on link "Weiter" at bounding box center [618, 556] width 308 height 40
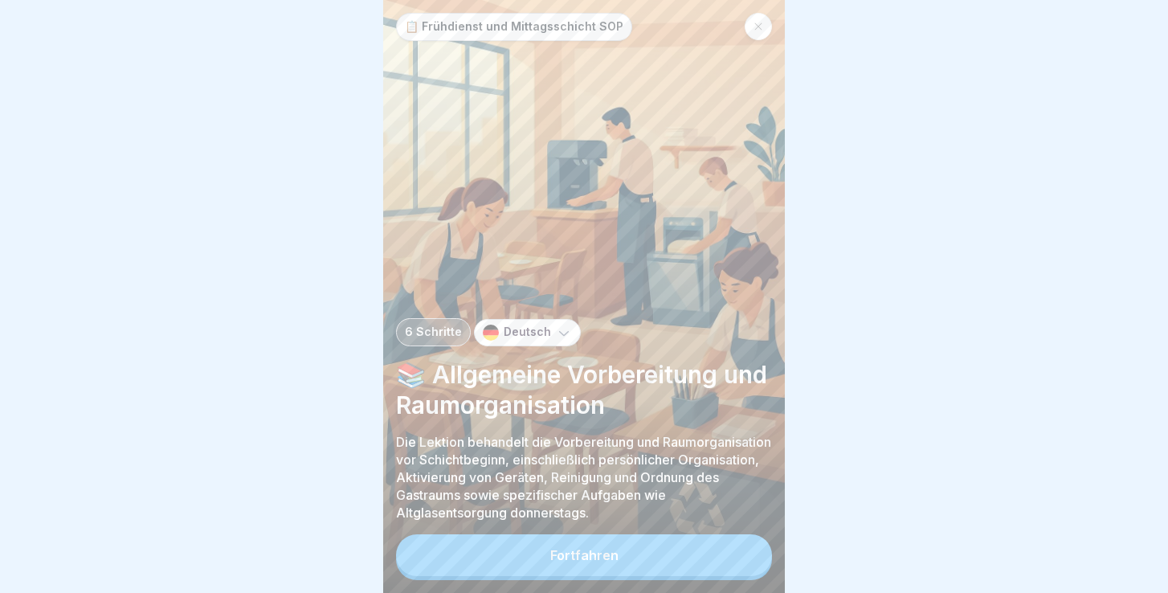
click at [544, 565] on button "Fortfahren" at bounding box center [584, 555] width 376 height 42
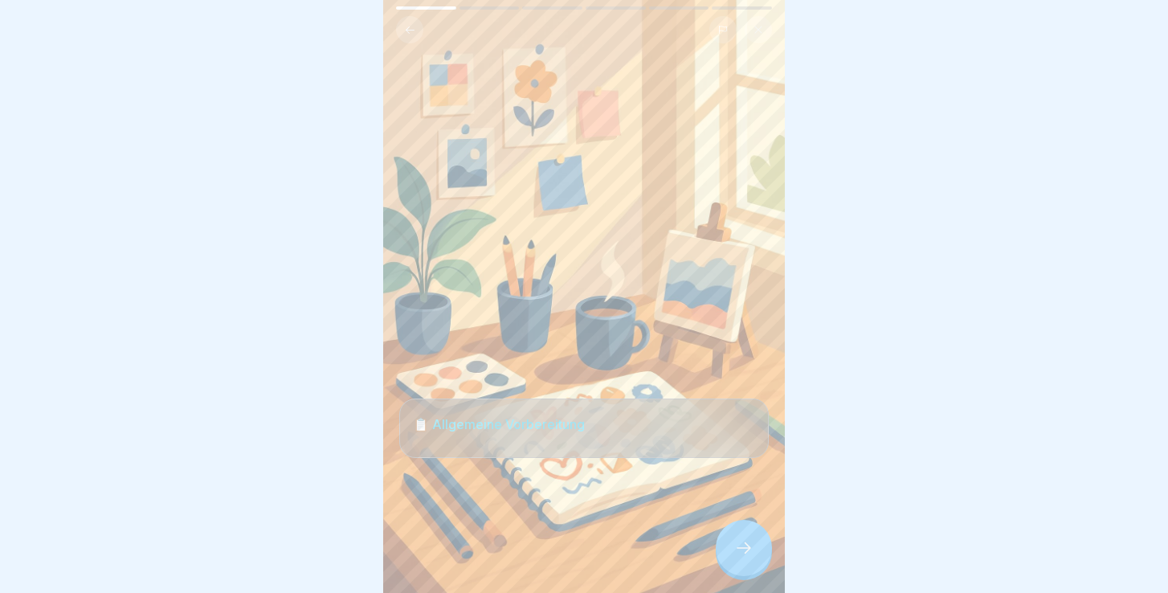
click at [738, 525] on div at bounding box center [744, 548] width 56 height 56
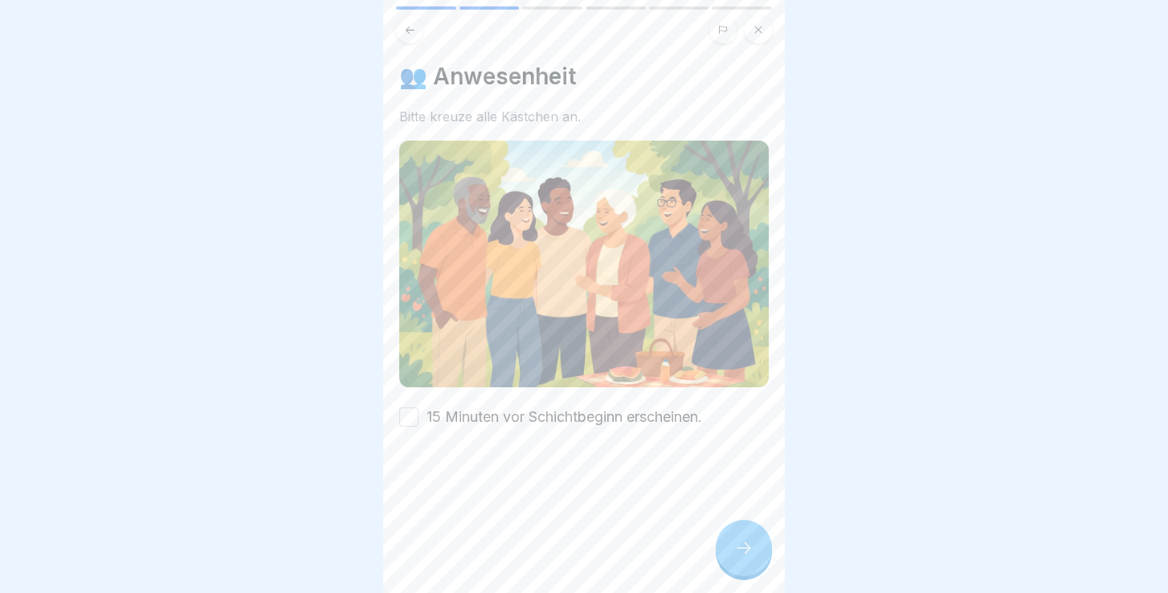
click at [639, 423] on label "15 Minuten vor Schichtbeginn erscheinen." at bounding box center [565, 416] width 276 height 21
click at [419, 423] on button "15 Minuten vor Schichtbeginn erscheinen." at bounding box center [408, 416] width 19 height 19
click at [760, 34] on icon at bounding box center [759, 30] width 10 height 10
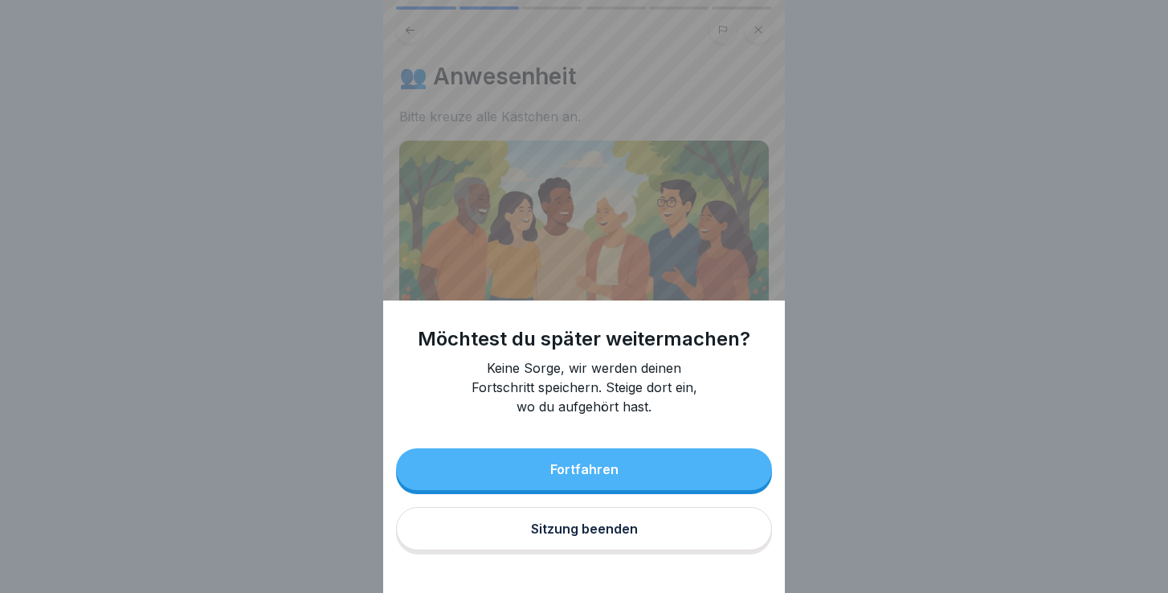
click at [527, 531] on button "Sitzung beenden" at bounding box center [584, 528] width 376 height 43
